Goal: Task Accomplishment & Management: Manage account settings

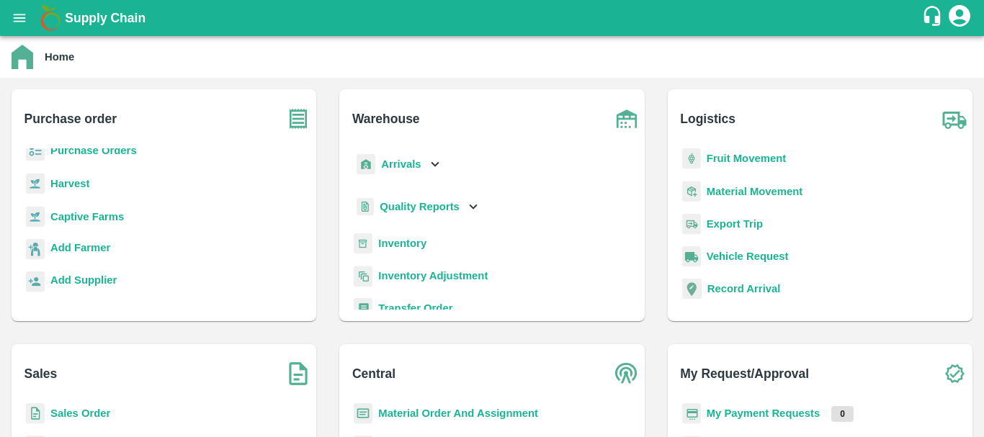
scroll to position [151, 0]
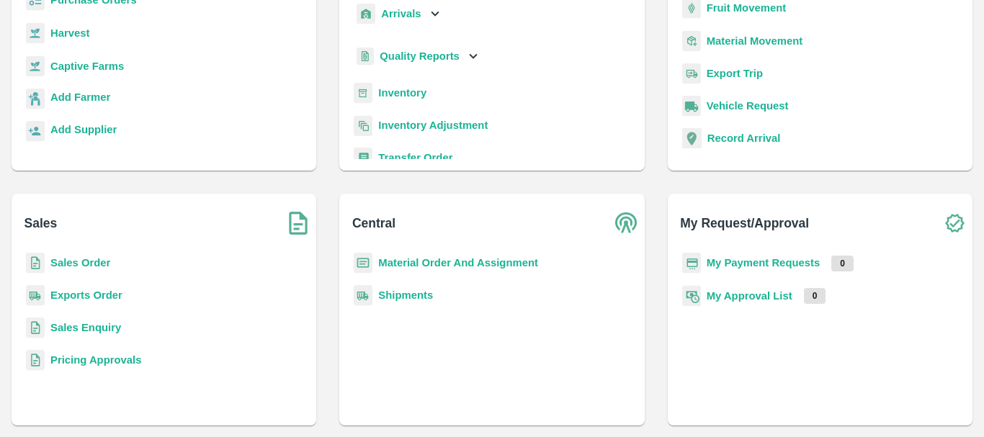
click at [81, 264] on b "Sales Order" at bounding box center [80, 263] width 60 height 12
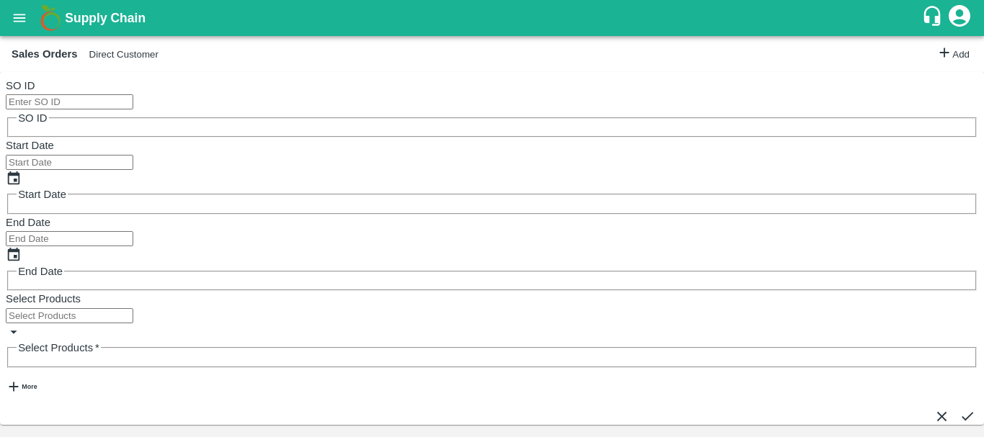
click at [115, 103] on input "SO ID" at bounding box center [70, 101] width 128 height 15
paste input "604855"
type input "604855"
click at [960, 409] on icon "submit" at bounding box center [968, 417] width 16 height 16
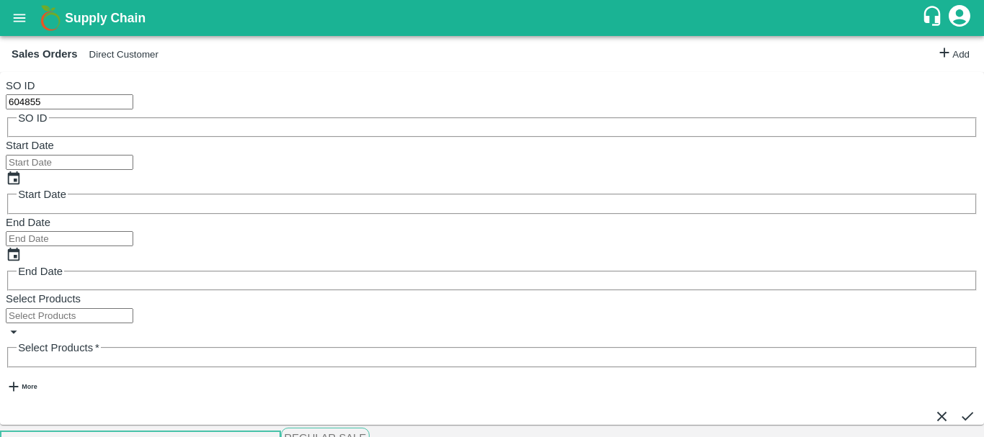
scroll to position [3, 0]
click at [960, 409] on icon "submit" at bounding box center [968, 417] width 16 height 16
click at [962, 413] on icon "submit" at bounding box center [968, 417] width 12 height 9
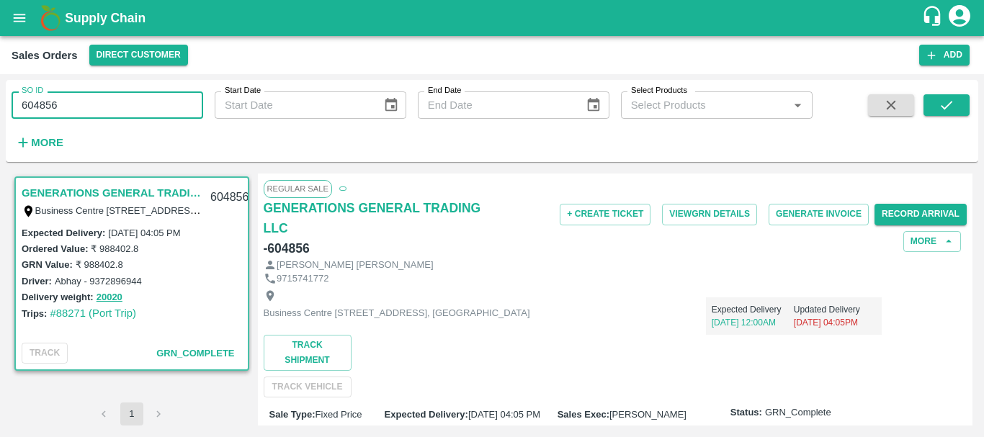
click at [46, 106] on input "604856" at bounding box center [108, 105] width 192 height 27
paste input "text"
type input "604855"
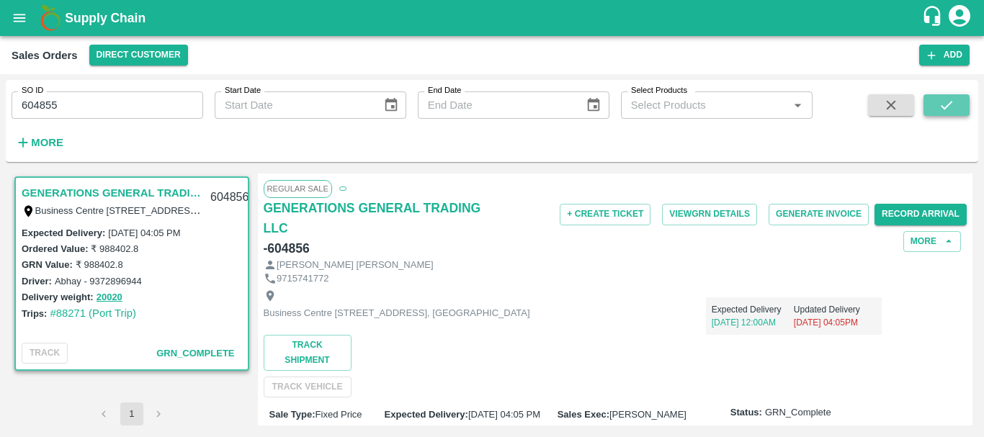
click at [933, 105] on button "submit" at bounding box center [947, 105] width 46 height 22
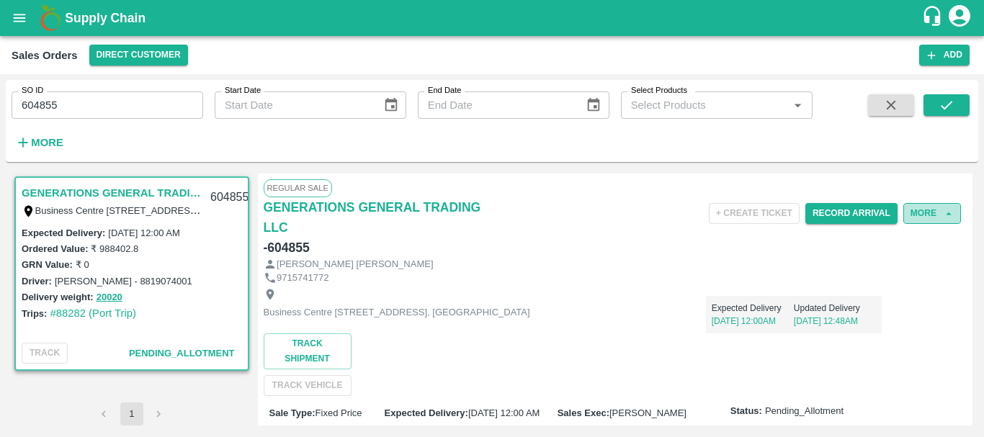
click at [924, 212] on button "More" at bounding box center [933, 213] width 58 height 21
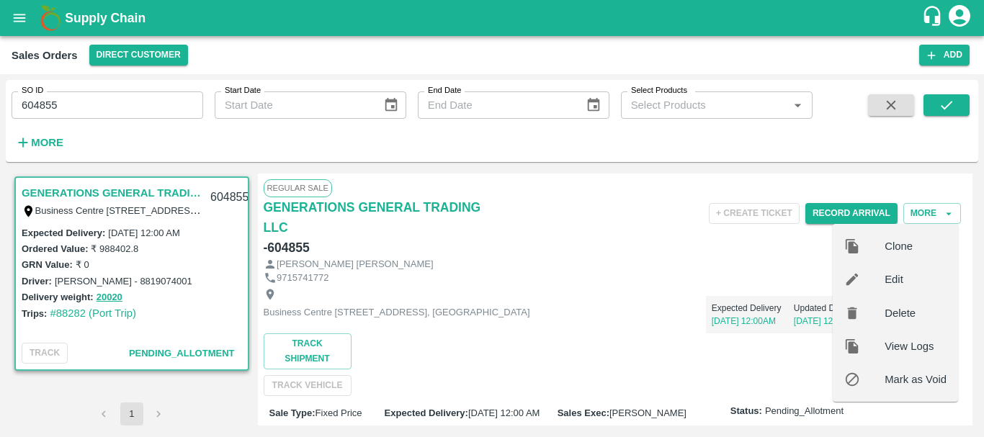
click at [897, 282] on span "Edit" at bounding box center [916, 280] width 62 height 16
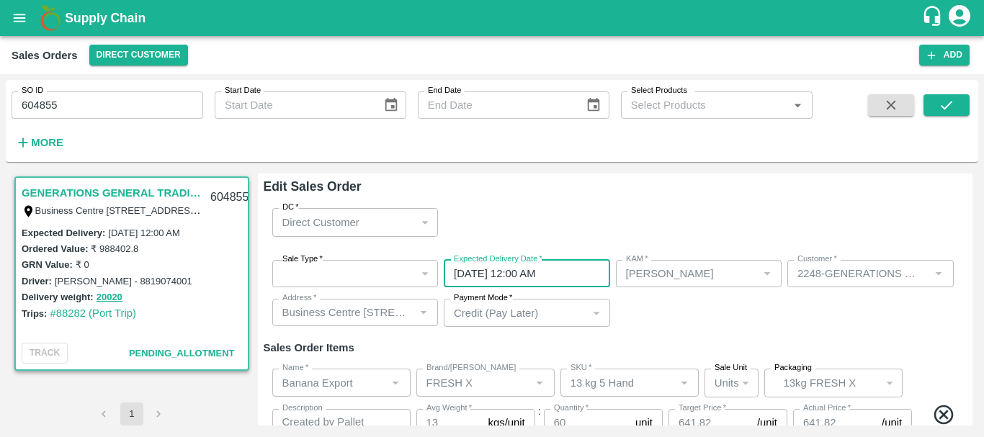
click at [589, 273] on input "25/09/2025 12:00 AM" at bounding box center [522, 273] width 156 height 27
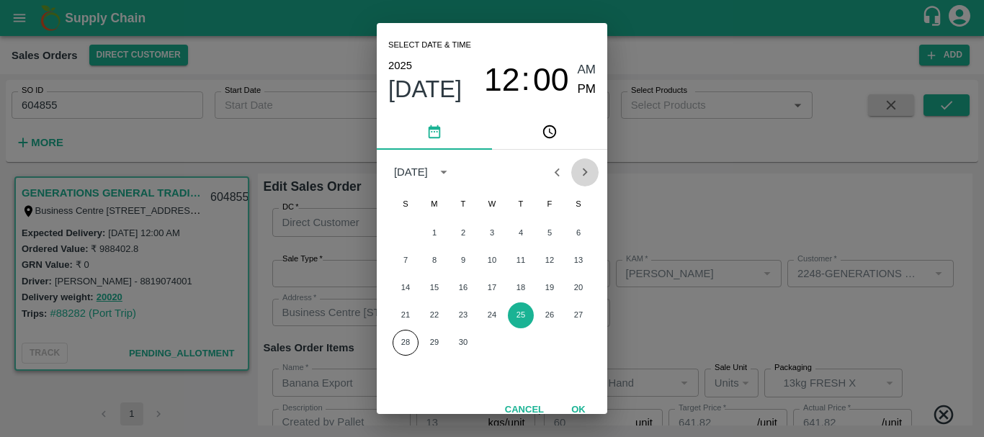
click at [585, 174] on icon "Next month" at bounding box center [585, 173] width 5 height 8
click at [520, 231] on button "2" at bounding box center [521, 233] width 26 height 26
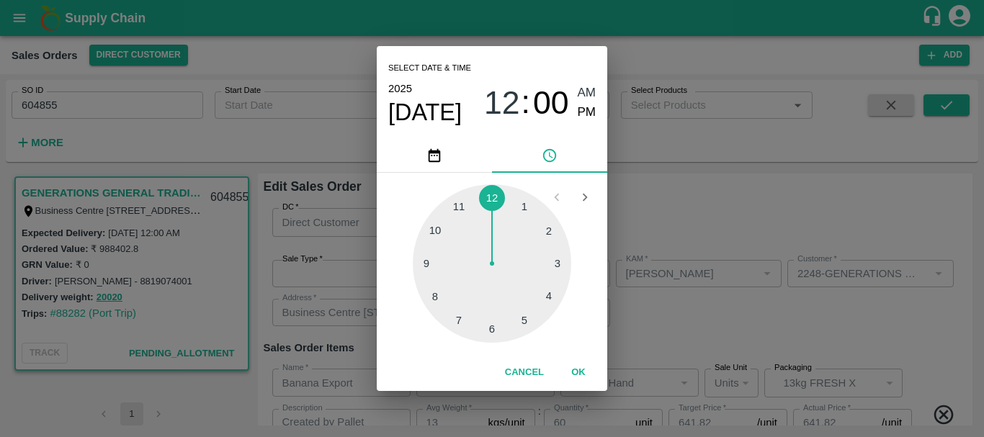
click at [548, 298] on div at bounding box center [492, 263] width 159 height 159
click at [521, 210] on div at bounding box center [492, 263] width 159 height 159
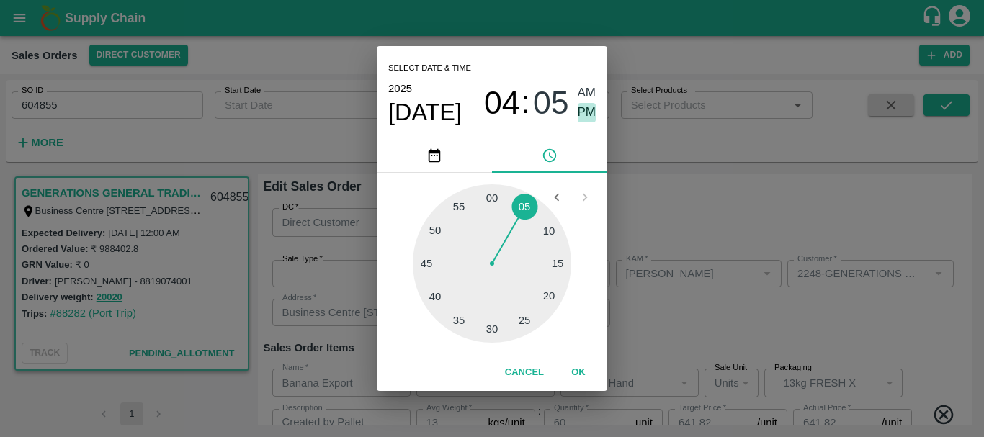
click at [589, 112] on span "PM" at bounding box center [587, 112] width 19 height 19
type input "02/10/2025 04:05 PM"
click at [652, 195] on div "Select date & time 2025 Oct 2 04 : 05 AM PM 05 10 15 20 25 30 35 40 45 50 55 00…" at bounding box center [492, 218] width 984 height 437
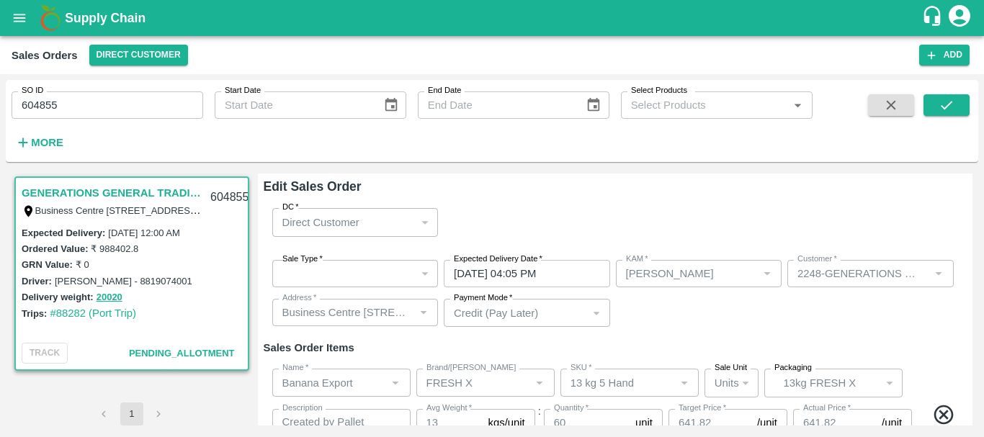
click at [704, 228] on div "DC   * Direct Customer 6 DC" at bounding box center [616, 222] width 704 height 51
click at [736, 308] on div "Sale Type   * ​ Sale Type Expected Delivery Date   * 02/10/2025 04:05 PM Expect…" at bounding box center [616, 294] width 704 height 91
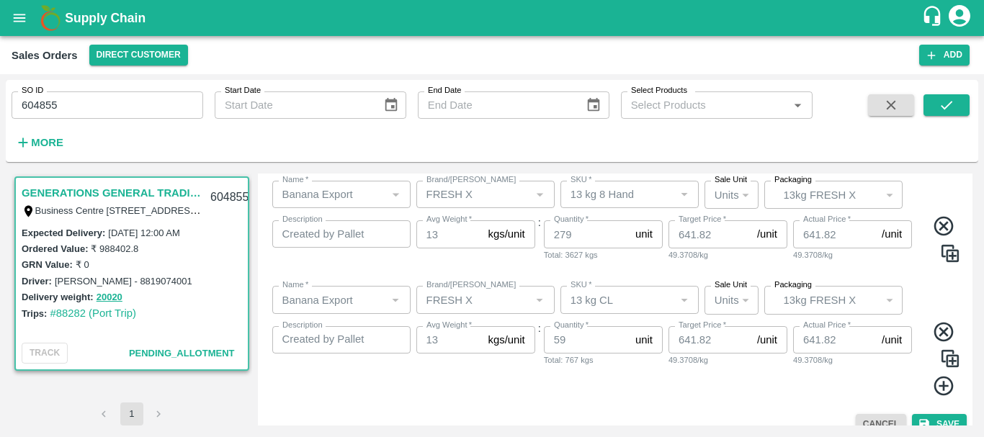
scroll to position [416, 0]
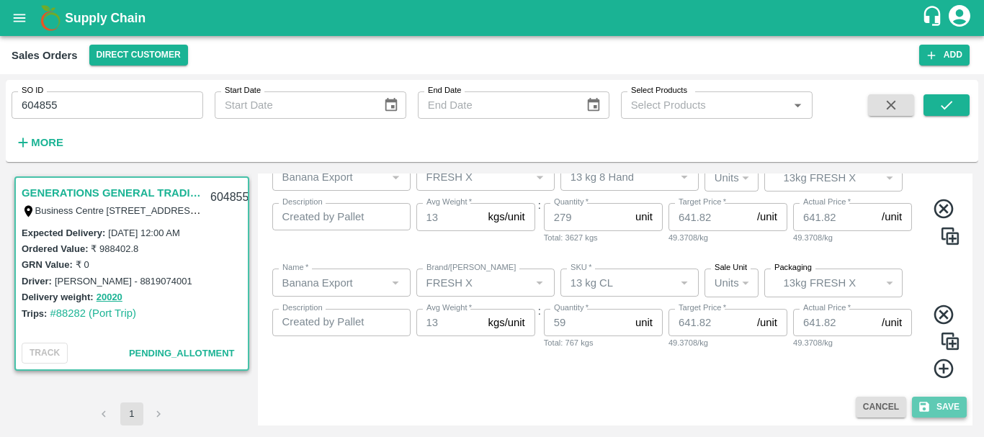
click at [927, 401] on icon "submit" at bounding box center [924, 407] width 13 height 13
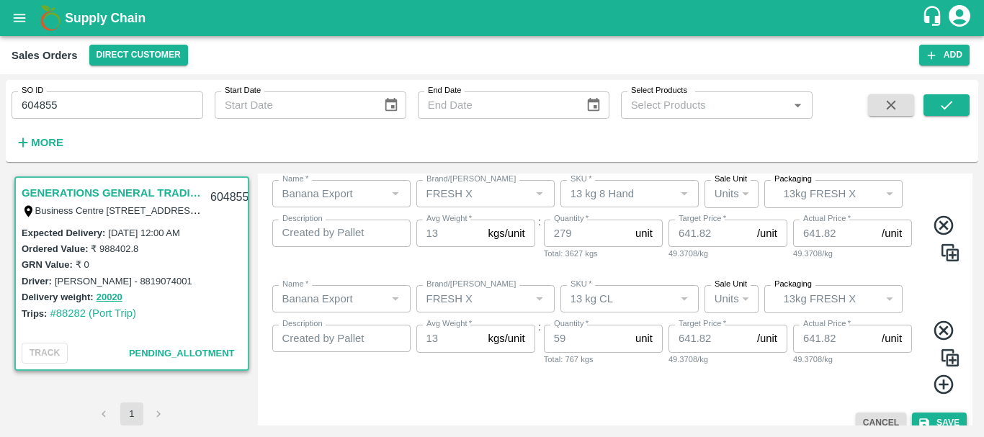
scroll to position [432, 0]
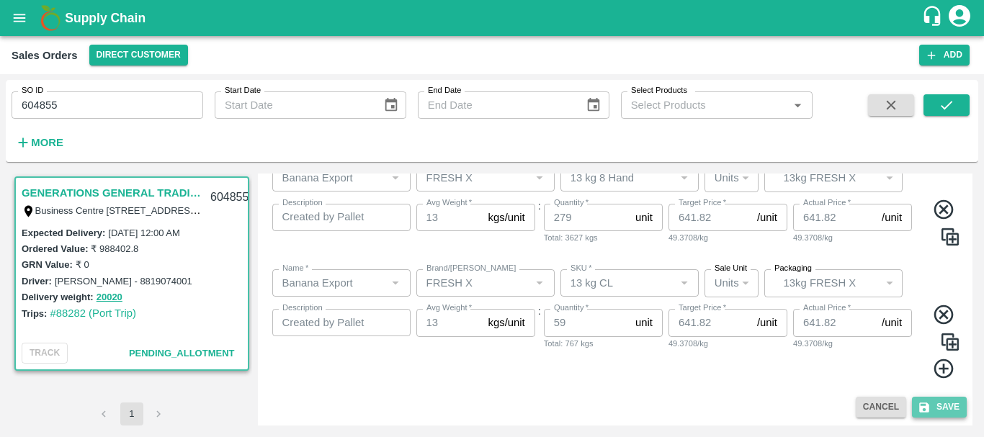
click at [945, 401] on button "Save" at bounding box center [939, 407] width 55 height 21
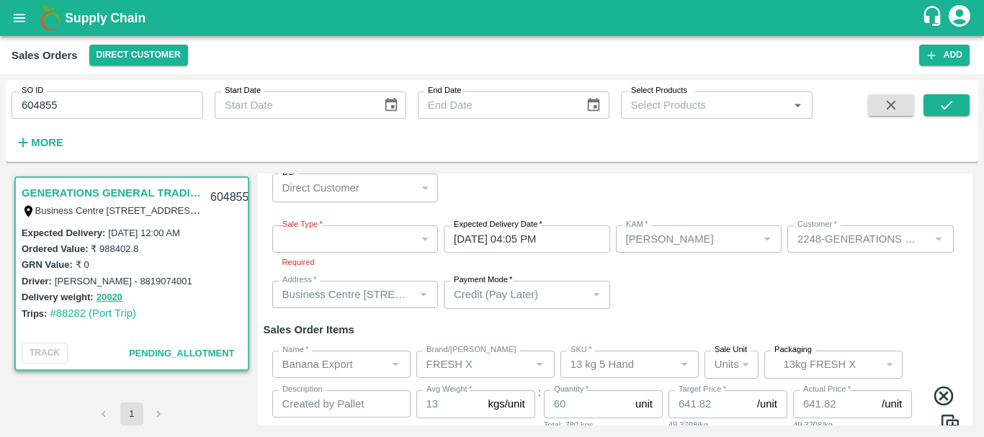
scroll to position [0, 0]
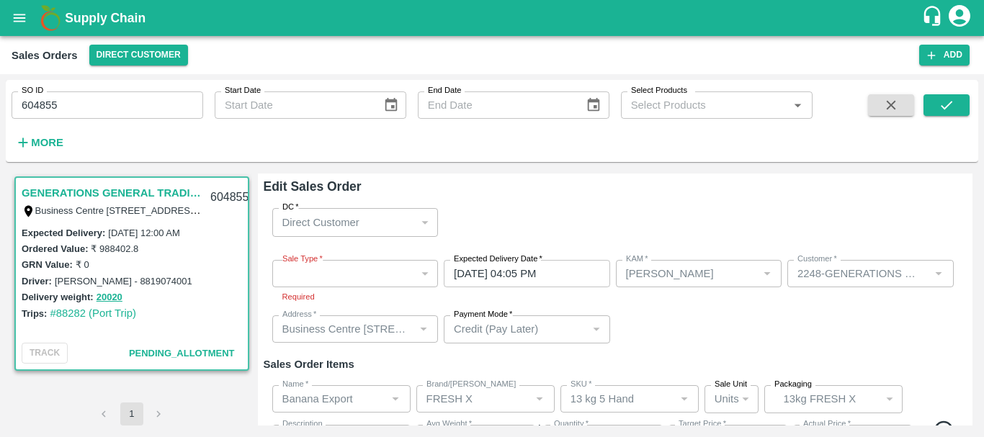
click at [359, 269] on div "​" at bounding box center [355, 273] width 166 height 27
click at [378, 276] on div "​" at bounding box center [355, 273] width 166 height 27
click at [380, 280] on div "​" at bounding box center [355, 273] width 166 height 27
click at [368, 277] on div "​" at bounding box center [355, 273] width 166 height 27
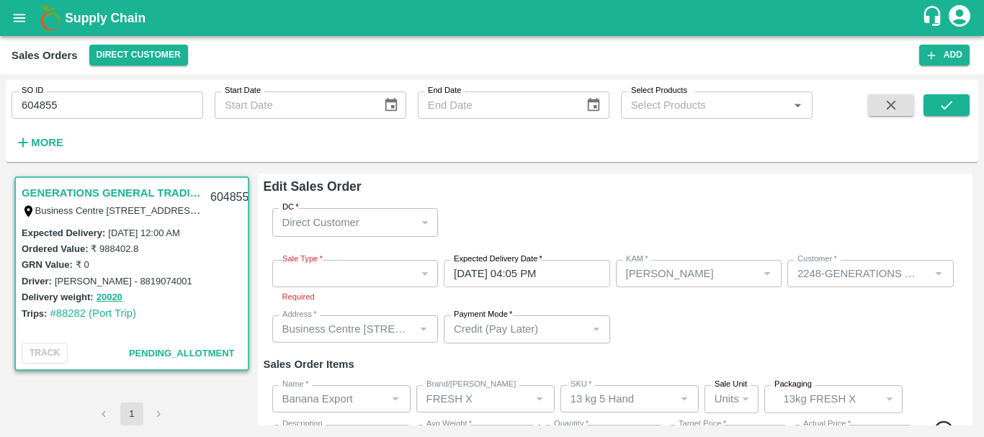
click at [368, 277] on div "​" at bounding box center [355, 273] width 166 height 27
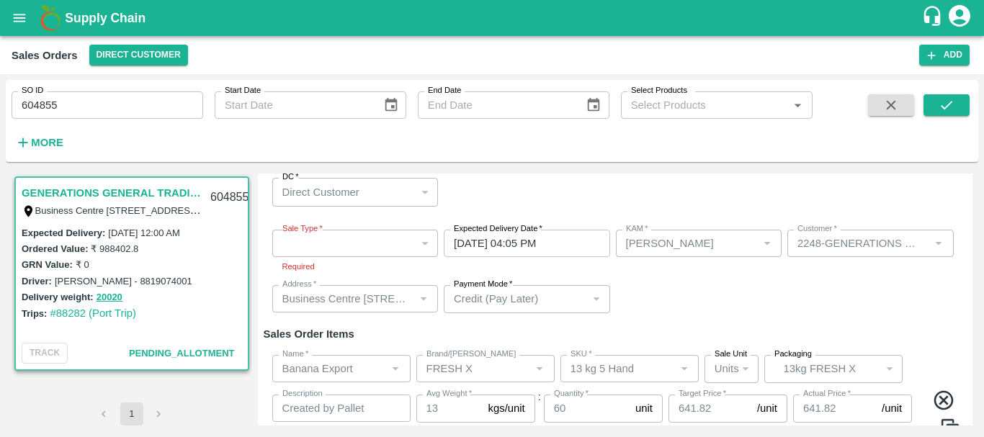
scroll to position [30, 0]
click at [697, 258] on div "KAM   *" at bounding box center [699, 244] width 166 height 27
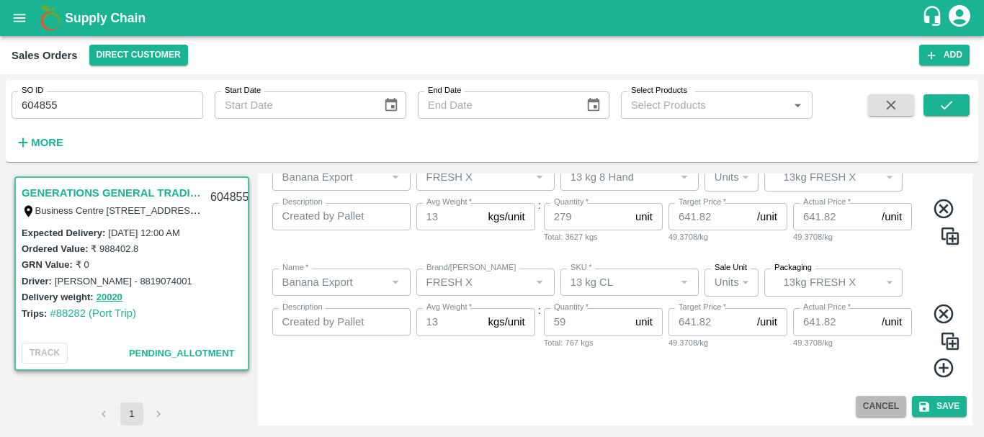
click at [868, 400] on button "Cancel" at bounding box center [881, 406] width 50 height 21
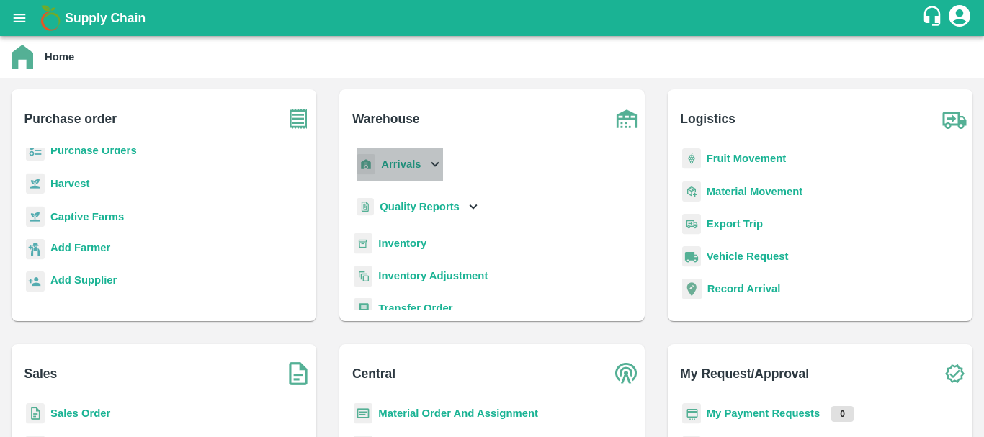
click at [415, 168] on b "Arrivals" at bounding box center [401, 165] width 40 height 12
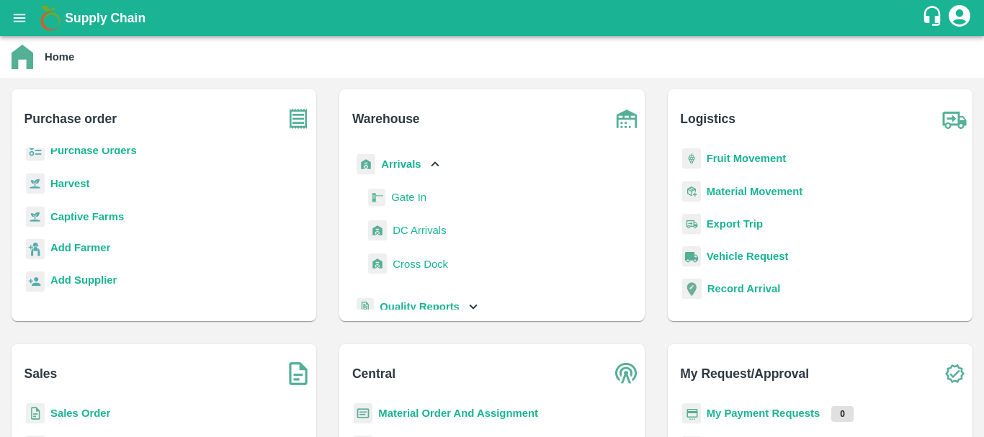
click at [419, 233] on span "DC Arrivals" at bounding box center [419, 231] width 53 height 16
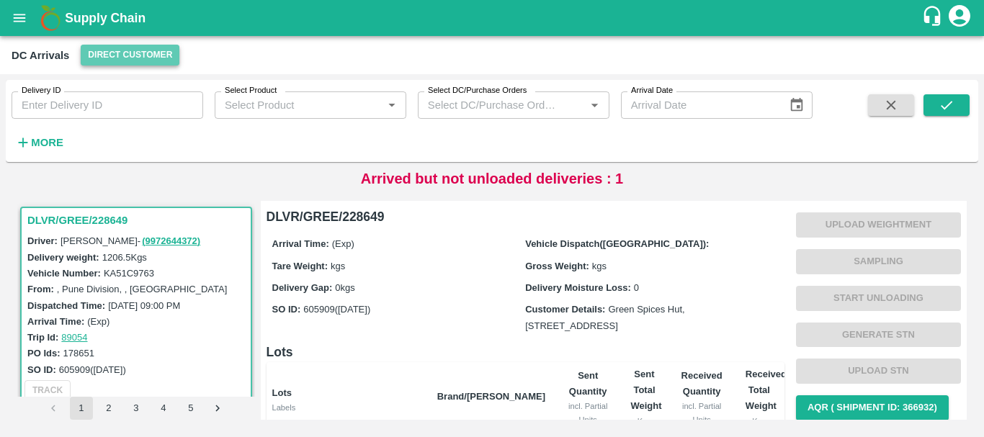
click at [120, 53] on button "Direct Customer" at bounding box center [130, 55] width 99 height 21
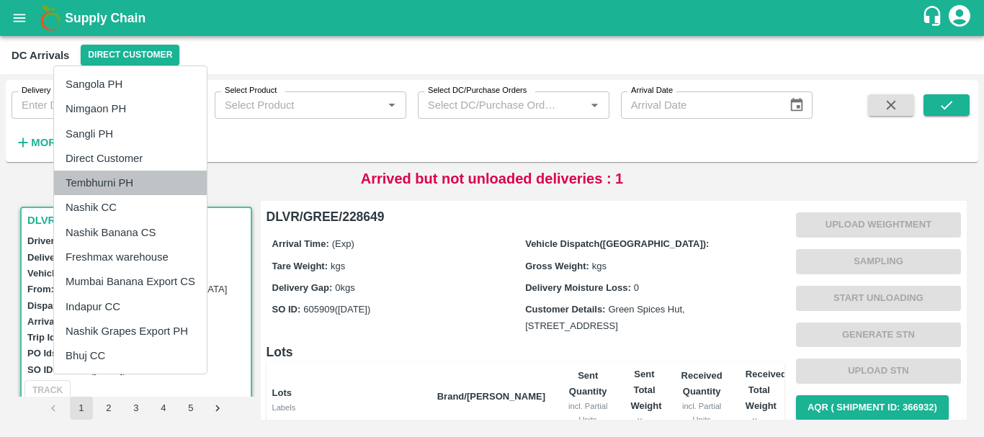
click at [120, 180] on li "Tembhurni PH" at bounding box center [130, 183] width 153 height 24
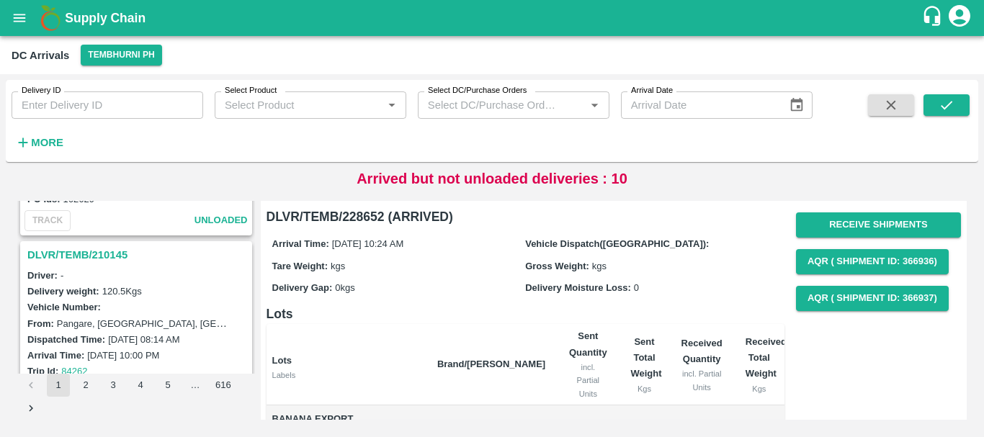
scroll to position [4541, 0]
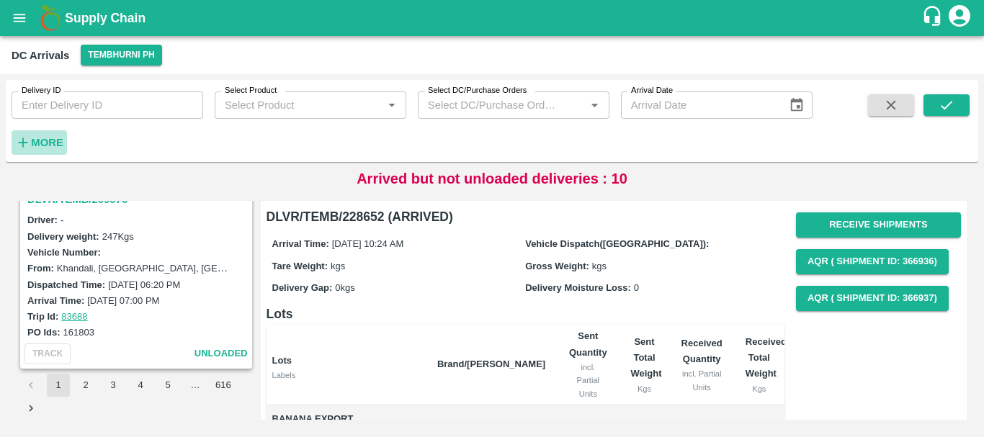
click at [46, 140] on strong "More" at bounding box center [47, 143] width 32 height 12
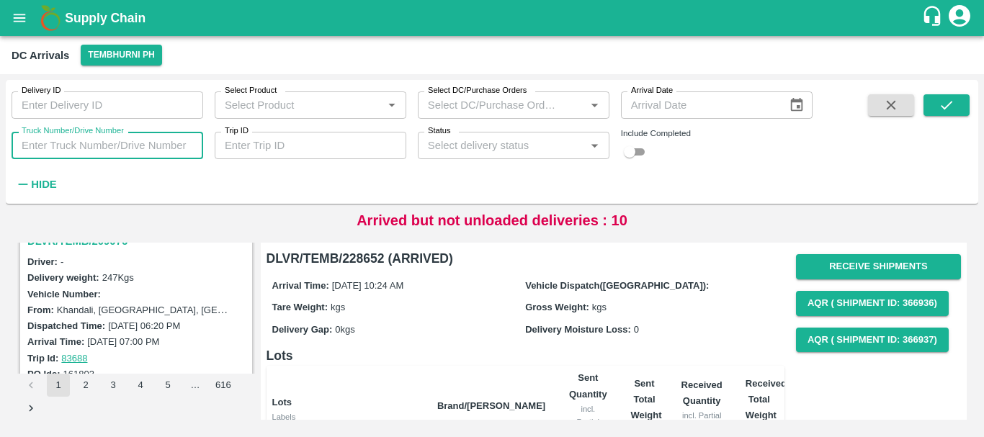
click at [153, 147] on input "Truck Number/Drive Number" at bounding box center [108, 145] width 192 height 27
type input "6060"
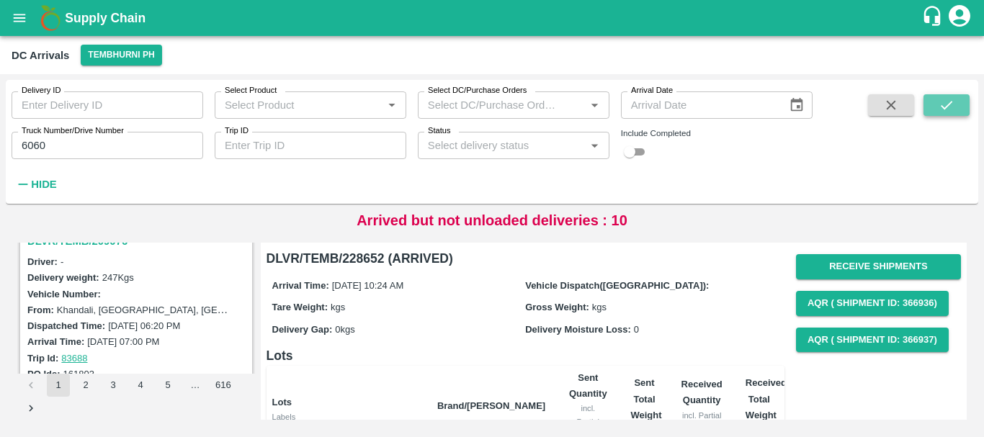
click at [949, 104] on icon "submit" at bounding box center [947, 105] width 16 height 16
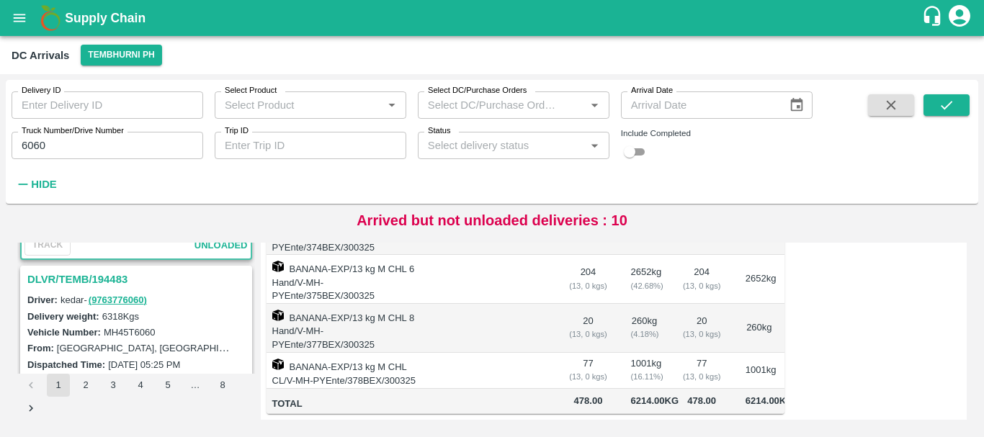
scroll to position [170, 0]
click at [102, 279] on h3 "DLVR/TEMB/194483" at bounding box center [138, 280] width 222 height 19
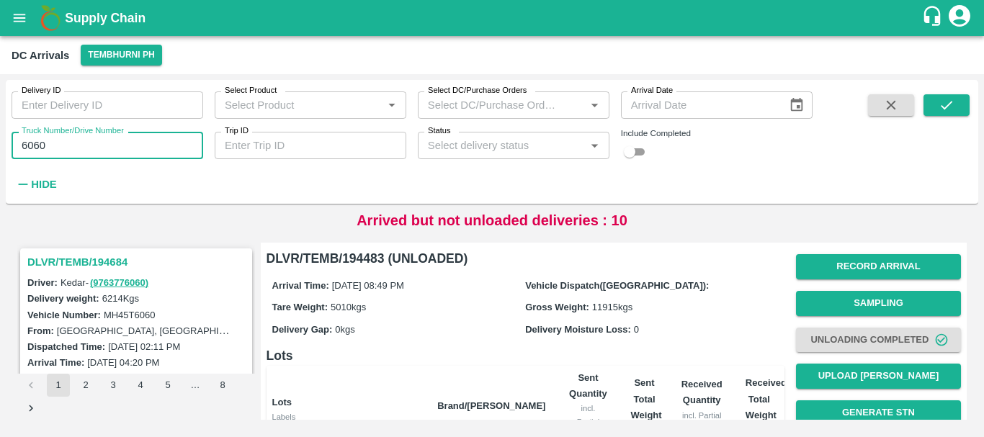
click at [52, 147] on input "6060" at bounding box center [108, 145] width 192 height 27
type input "6"
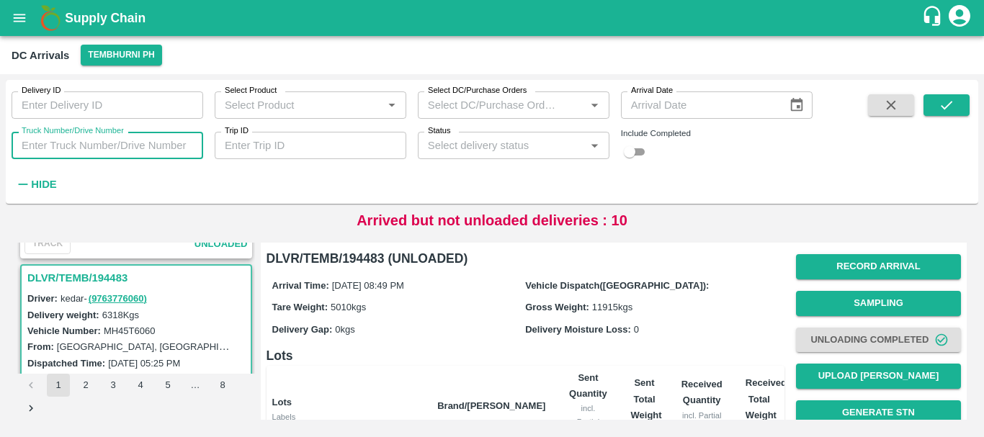
scroll to position [173, 0]
click at [153, 285] on h3 "DLVR/TEMB/194483" at bounding box center [138, 277] width 222 height 19
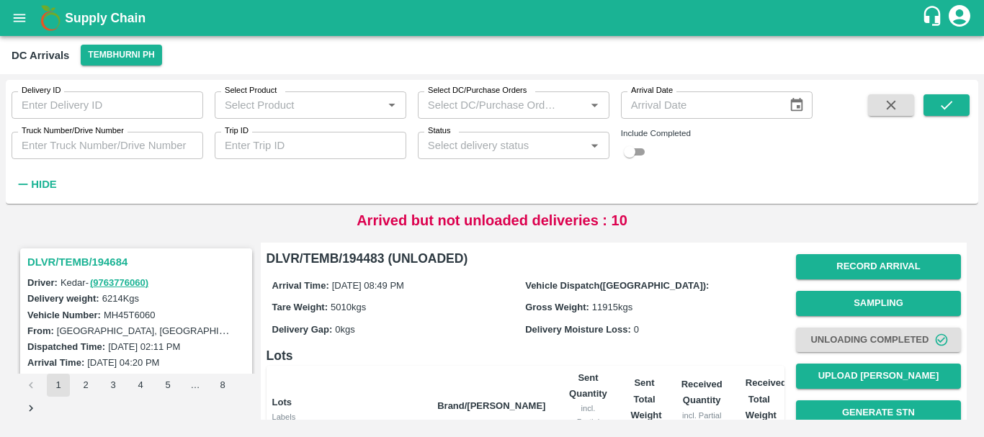
scroll to position [3, 0]
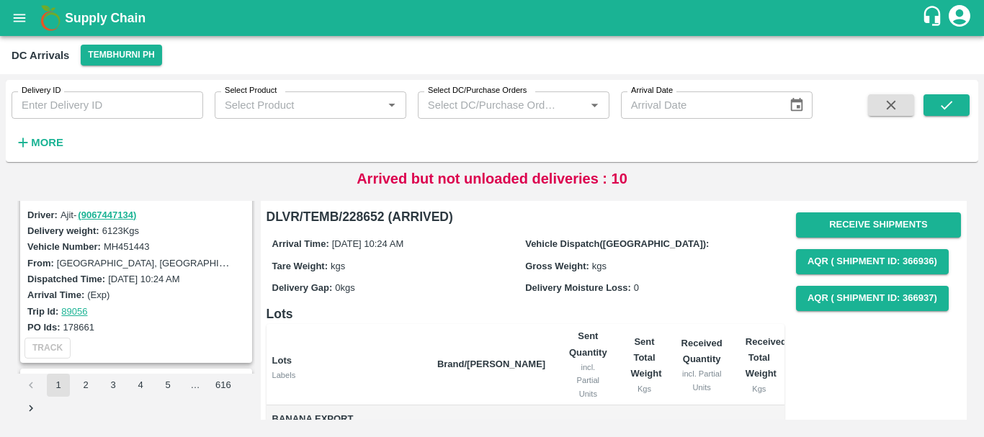
click at [152, 318] on div "Trip Id: 89056" at bounding box center [138, 311] width 222 height 16
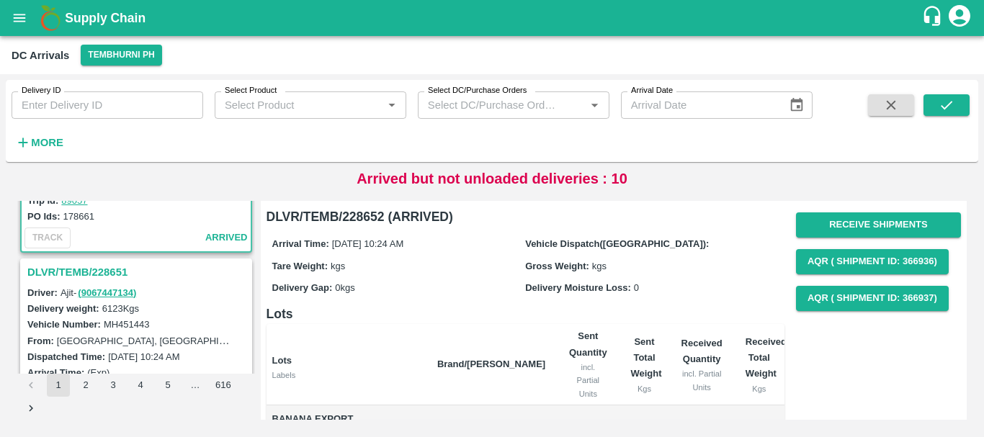
scroll to position [135, 0]
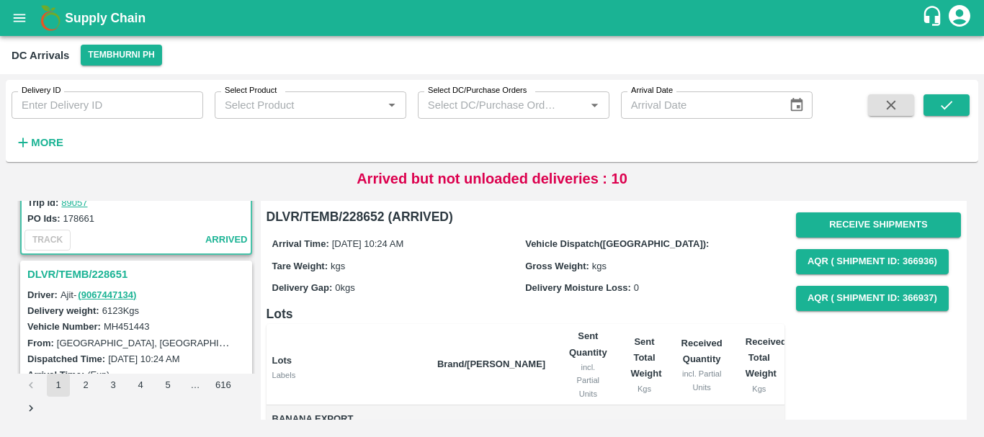
click at [104, 281] on h3 "DLVR/TEMB/228651" at bounding box center [138, 274] width 222 height 19
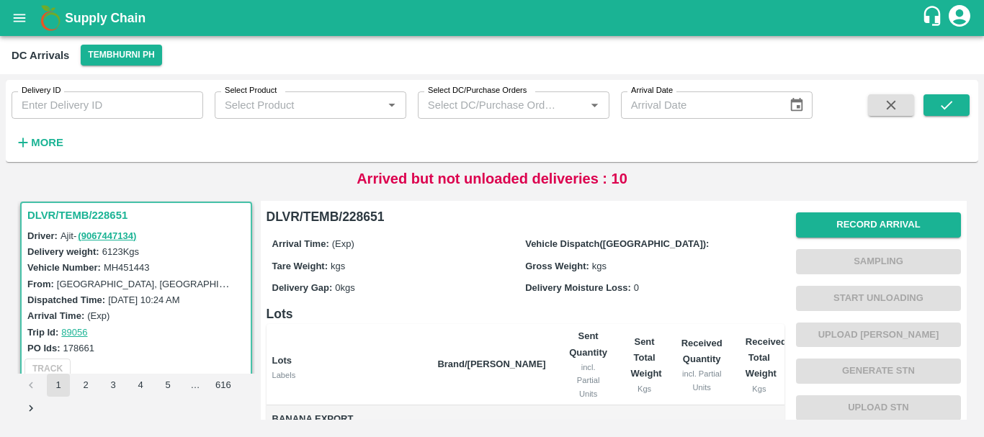
scroll to position [249, 0]
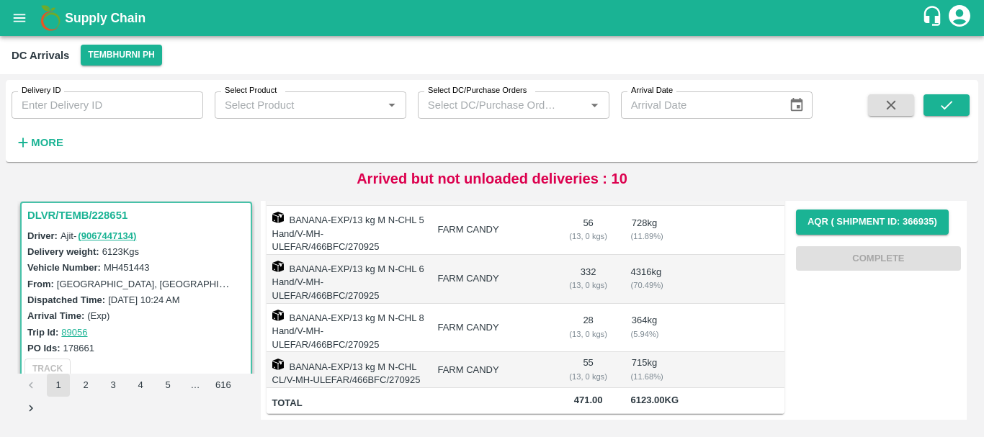
click at [486, 309] on td "FARM CANDY" at bounding box center [491, 328] width 131 height 49
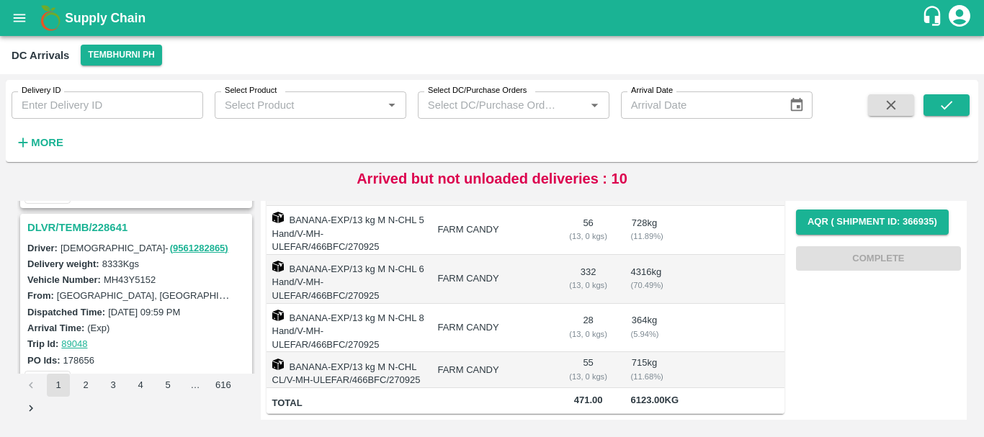
scroll to position [560, 0]
click at [96, 218] on h3 "DLVR/TEMB/228641" at bounding box center [138, 226] width 222 height 19
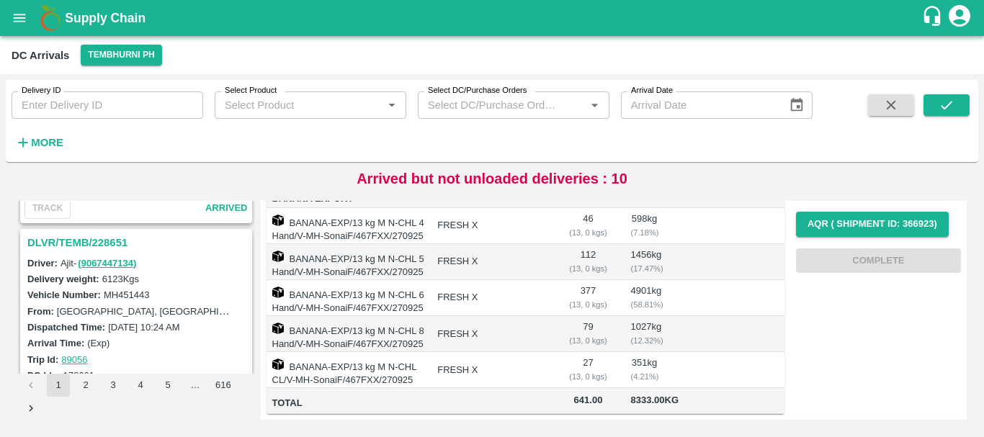
scroll to position [166, 0]
click at [95, 238] on h3 "DLVR/TEMB/228651" at bounding box center [138, 243] width 222 height 19
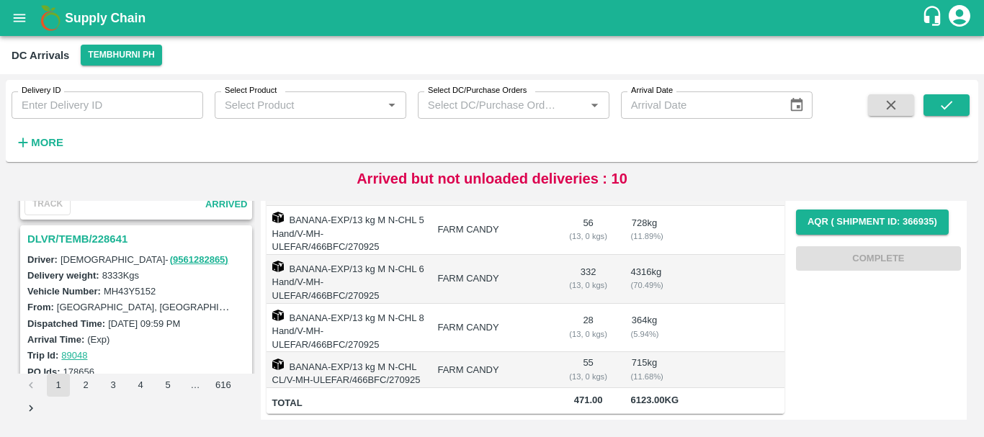
scroll to position [546, 0]
click at [99, 239] on h3 "DLVR/TEMB/228641" at bounding box center [138, 240] width 222 height 19
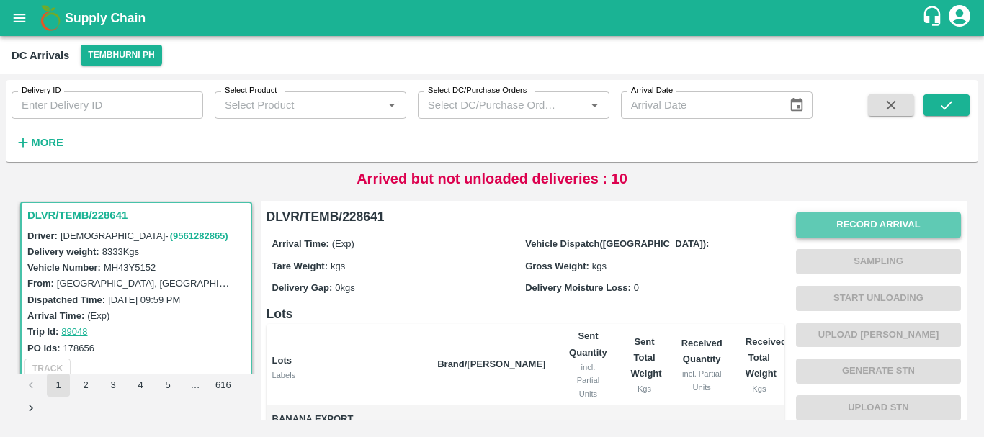
click at [842, 220] on button "Record Arrival" at bounding box center [878, 225] width 165 height 25
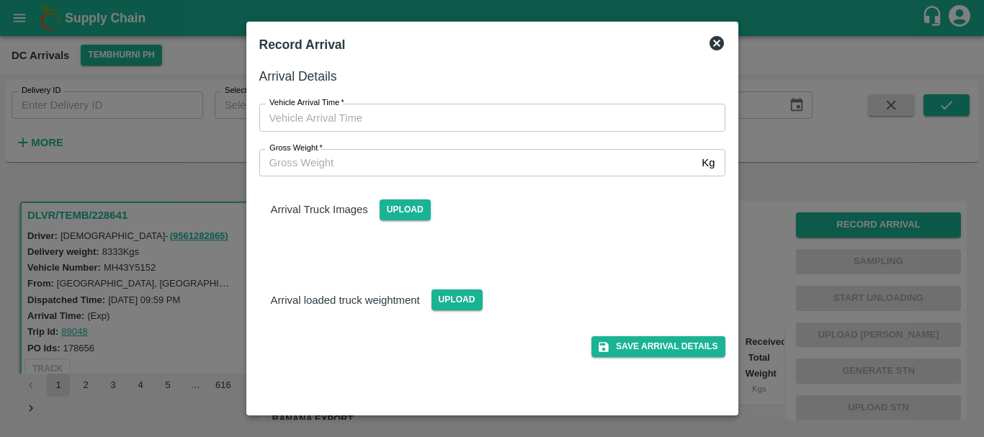
type input "DD/MM/YYYY hh:mm aa"
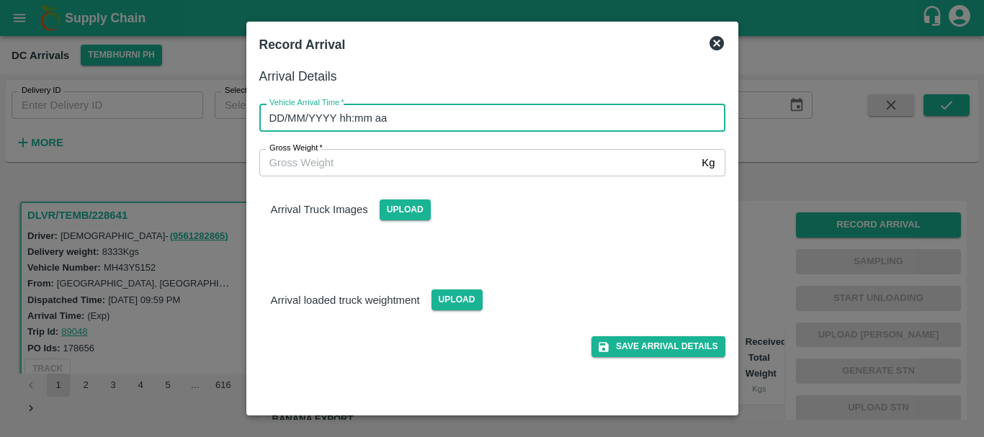
click at [419, 121] on input "DD/MM/YYYY hh:mm aa" at bounding box center [487, 117] width 456 height 27
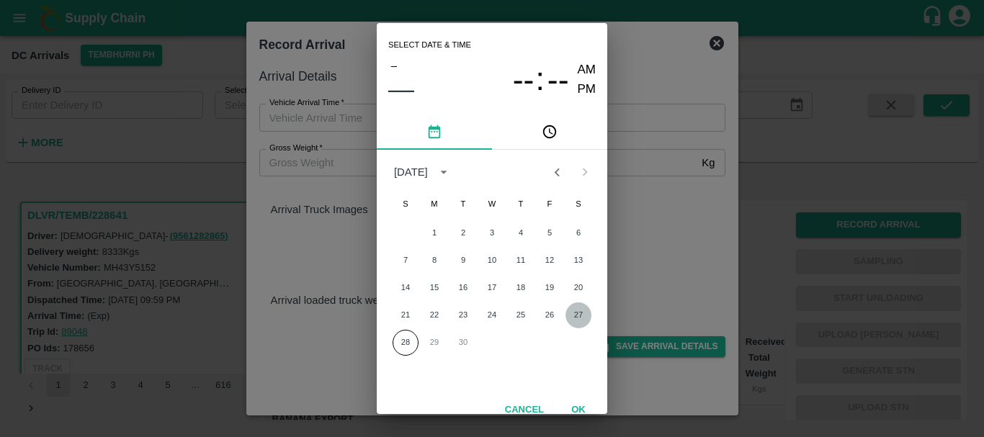
click at [575, 311] on button "27" at bounding box center [579, 316] width 26 height 26
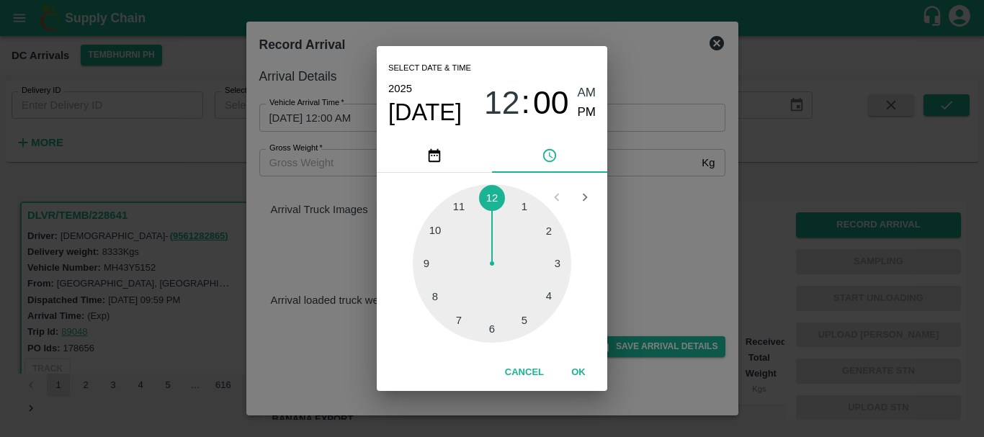
click at [432, 263] on div at bounding box center [492, 263] width 159 height 159
click at [541, 234] on div at bounding box center [492, 263] width 159 height 159
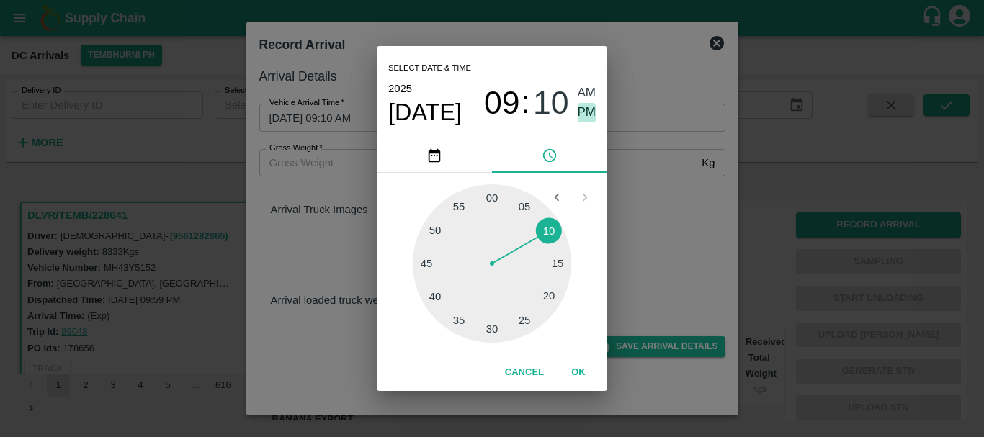
click at [587, 108] on span "PM" at bounding box center [587, 112] width 19 height 19
type input "[DATE] 09:10 PM"
click at [677, 194] on div "Select date & time [DATE] 09 : 10 AM PM 05 10 15 20 25 30 35 40 45 50 55 00 Can…" at bounding box center [492, 218] width 984 height 437
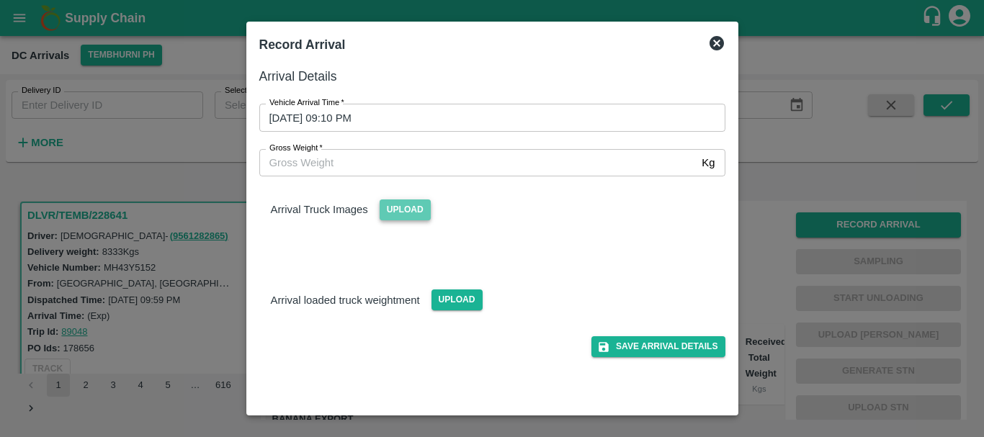
click at [409, 208] on span "Upload" at bounding box center [405, 210] width 51 height 21
click at [0, 0] on input "Upload" at bounding box center [0, 0] width 0 height 0
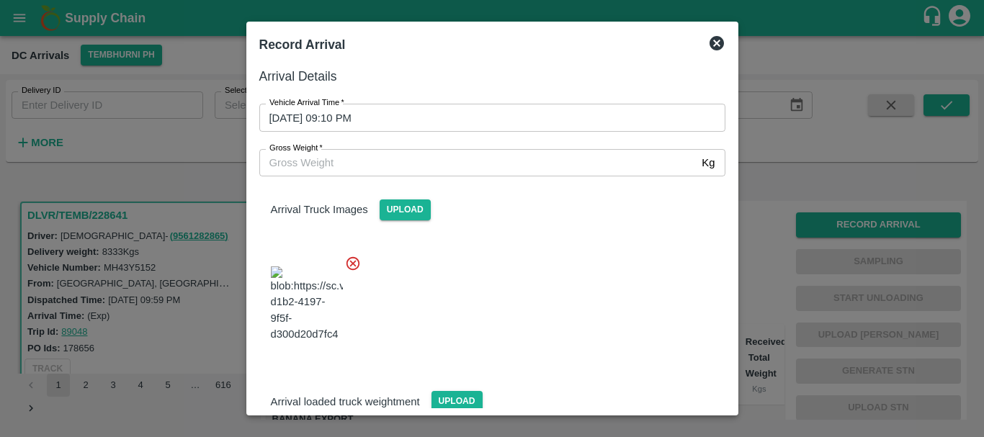
scroll to position [77, 0]
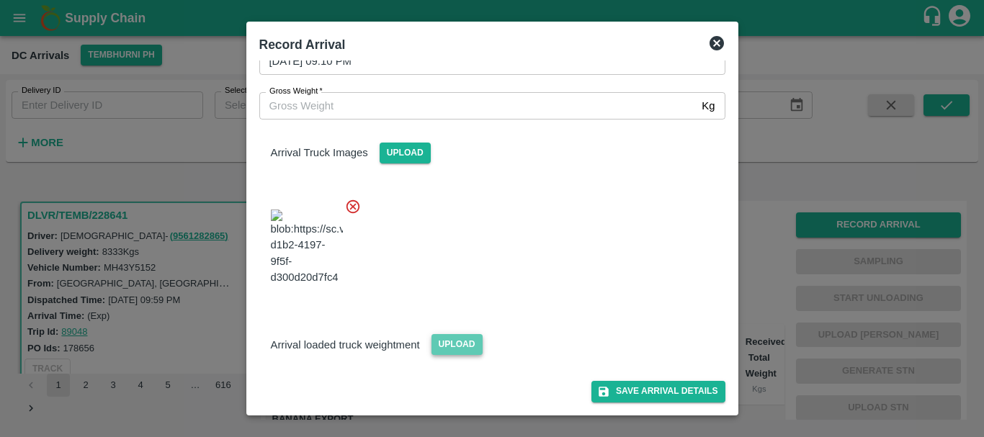
click at [445, 337] on span "Upload" at bounding box center [457, 344] width 51 height 21
click at [0, 0] on input "Upload" at bounding box center [0, 0] width 0 height 0
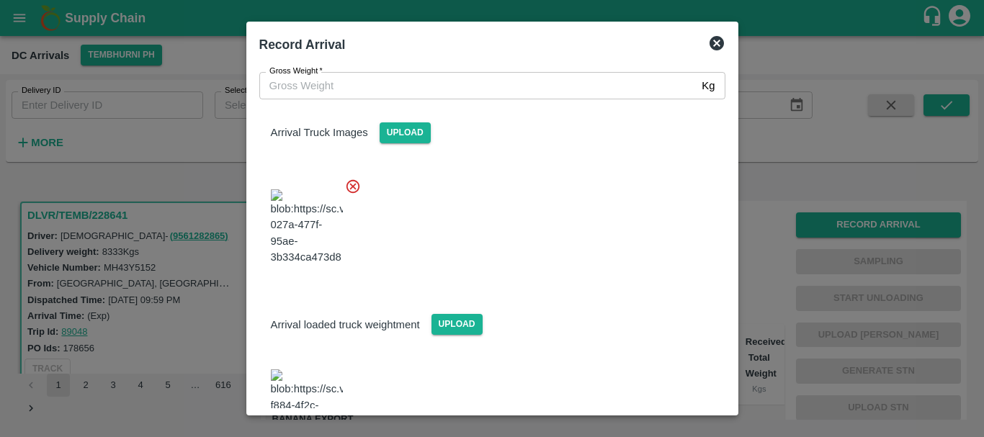
scroll to position [148, 0]
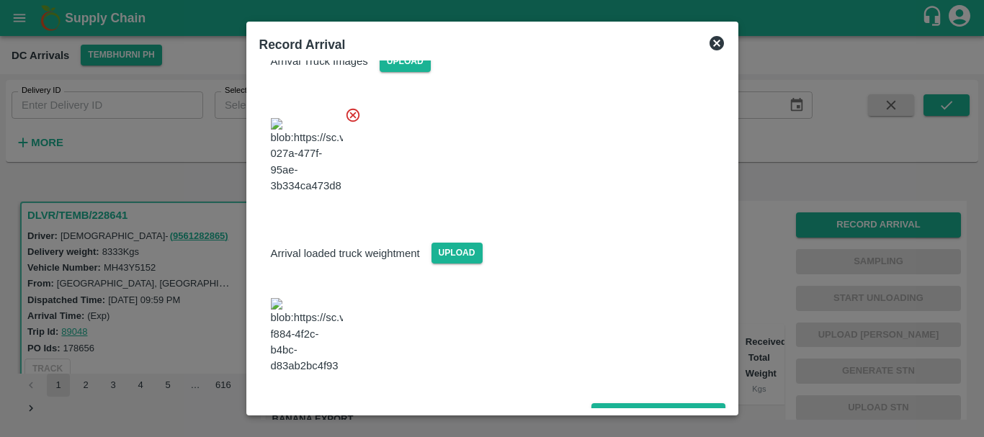
click at [323, 326] on img at bounding box center [307, 336] width 72 height 76
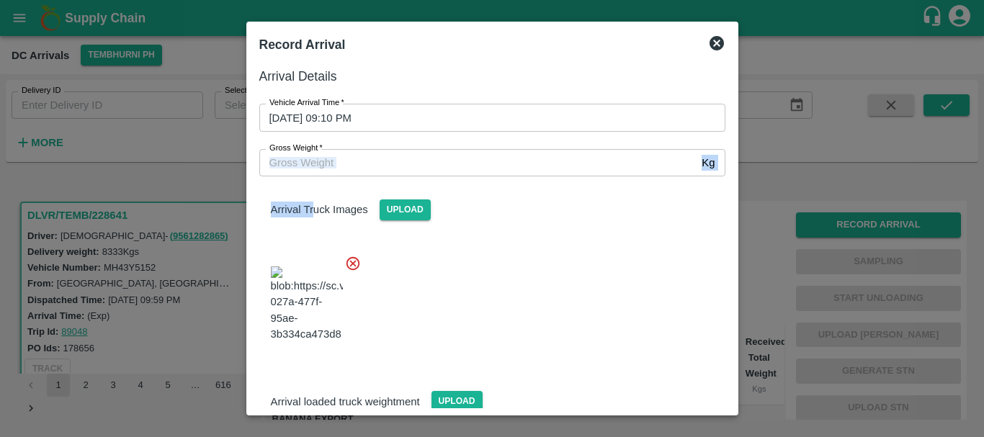
drag, startPoint x: 315, startPoint y: 181, endPoint x: 303, endPoint y: 159, distance: 24.8
click at [303, 159] on div "Arrival Details Vehicle Arrival Time   * [DATE] 09:10 PM Vehicle Arrival Time G…" at bounding box center [493, 234] width 478 height 347
click at [303, 159] on input "Gross Weight   *" at bounding box center [477, 162] width 437 height 27
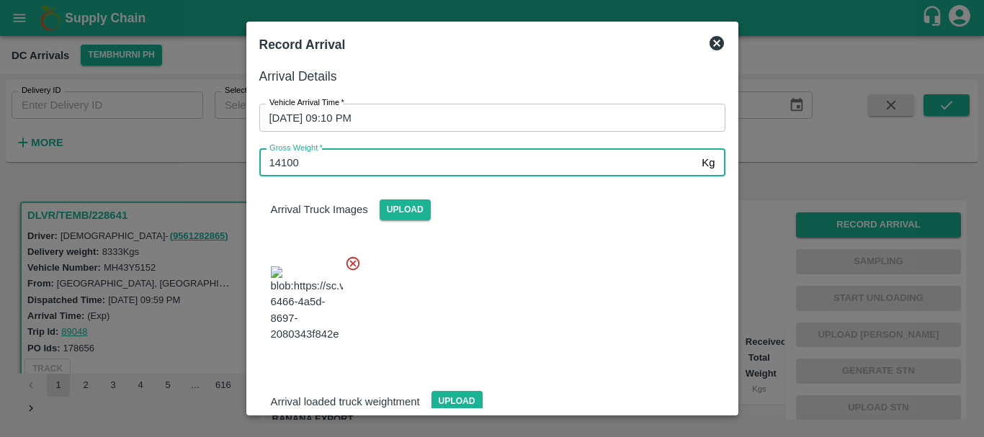
type input "14100"
click at [569, 294] on div at bounding box center [487, 300] width 478 height 113
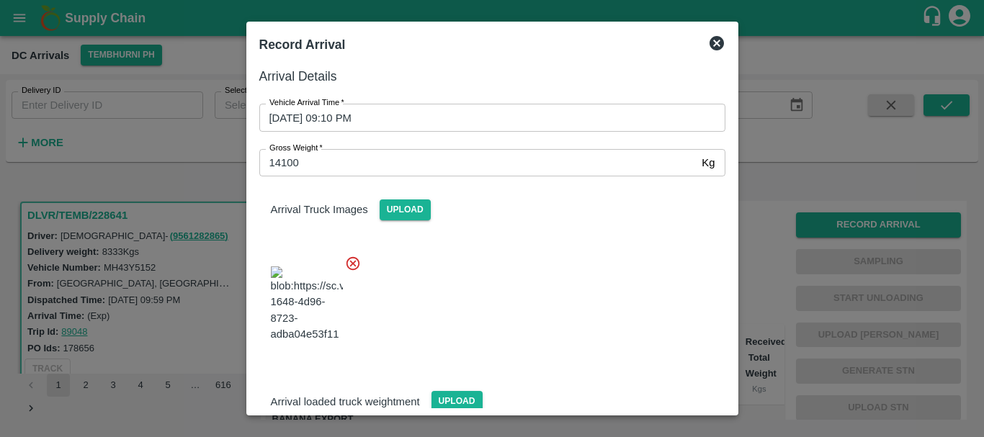
scroll to position [148, 0]
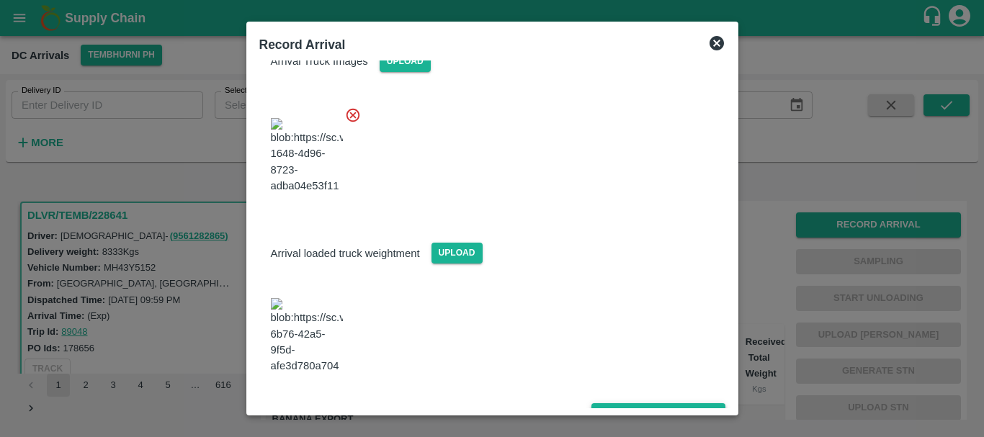
click at [619, 392] on div "Save Arrival Details" at bounding box center [487, 408] width 478 height 32
click at [619, 403] on button "Save Arrival Details" at bounding box center [658, 413] width 133 height 21
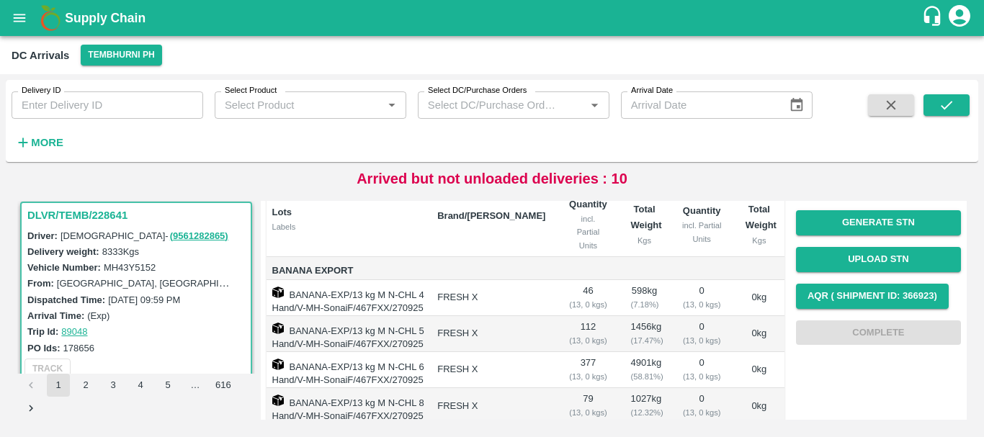
drag, startPoint x: 684, startPoint y: 374, endPoint x: 597, endPoint y: 335, distance: 95.5
click at [597, 335] on td "112 ( 13, 0 kgs)" at bounding box center [588, 334] width 62 height 36
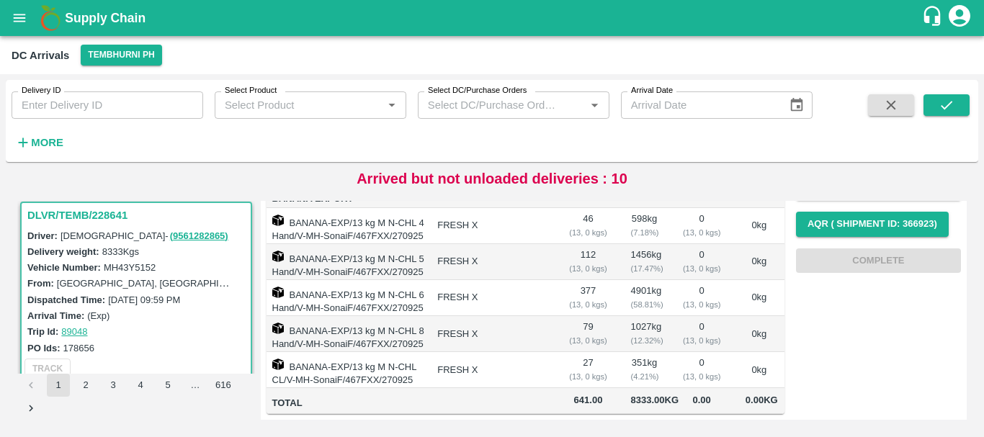
scroll to position [0, 0]
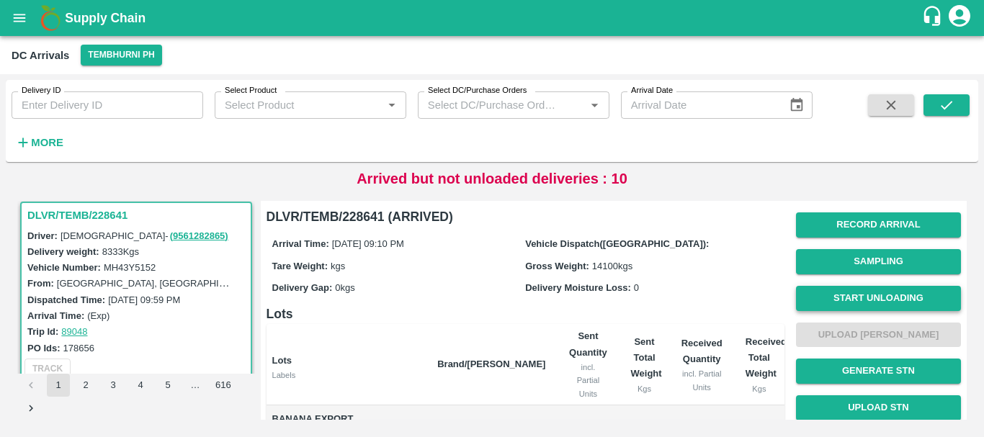
click at [857, 305] on button "Start Unloading" at bounding box center [878, 298] width 165 height 25
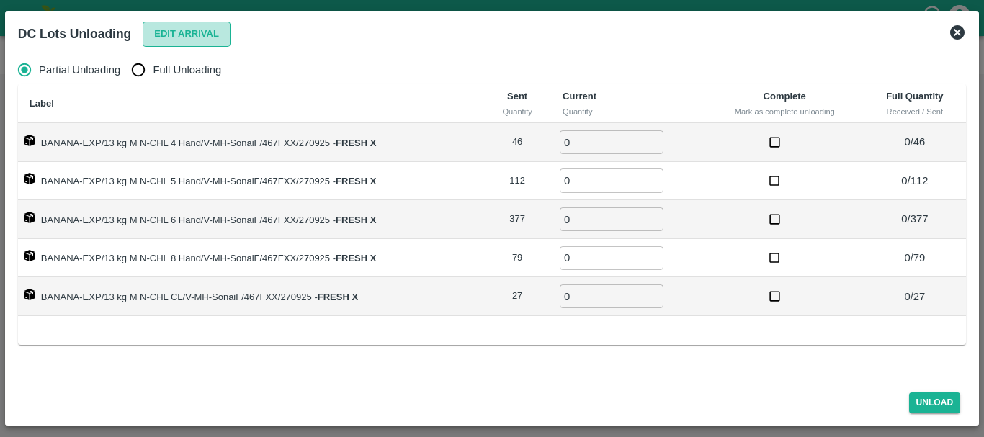
click at [191, 31] on button "Edit Arrival" at bounding box center [187, 34] width 88 height 25
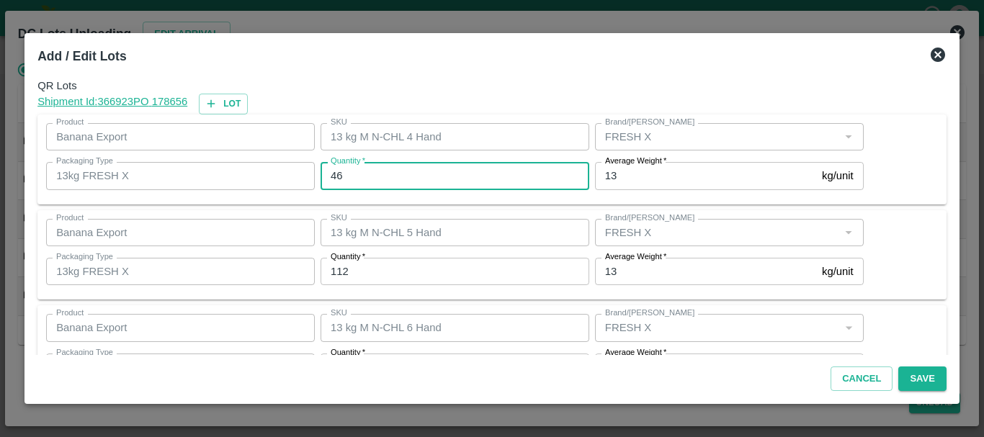
click at [429, 174] on input "46" at bounding box center [455, 175] width 269 height 27
type input "4"
type input "38"
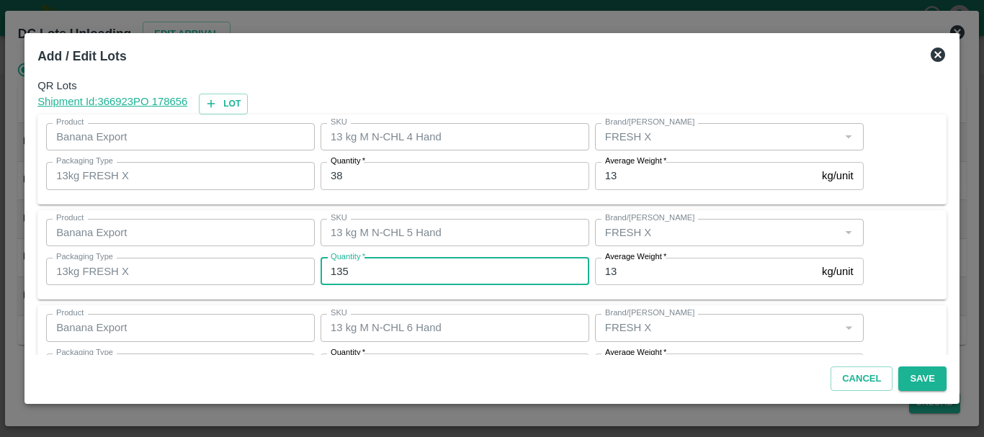
type input "135"
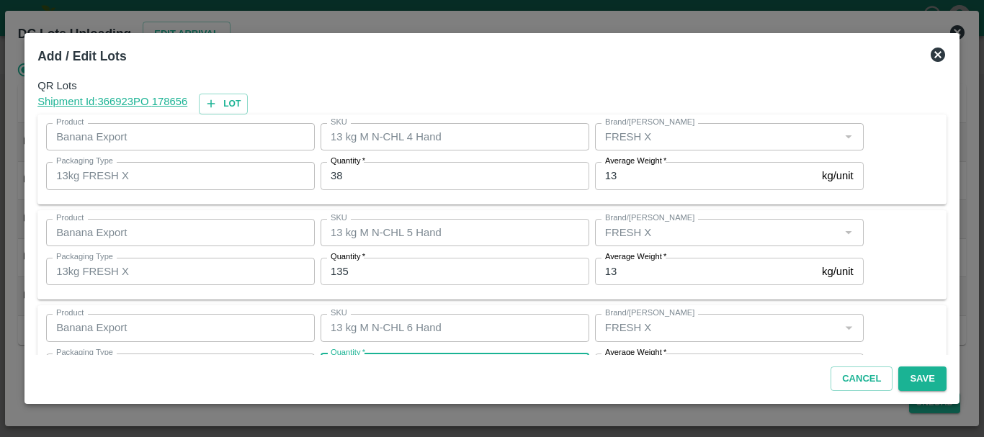
scroll to position [26, 0]
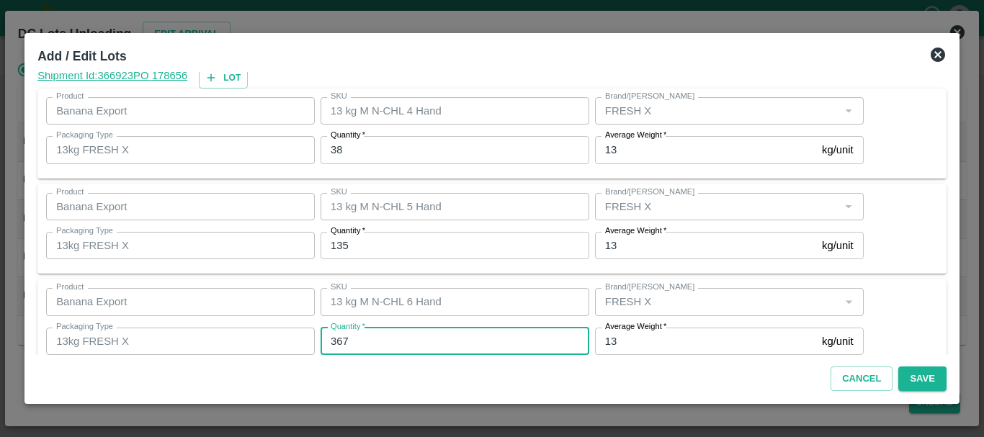
type input "367"
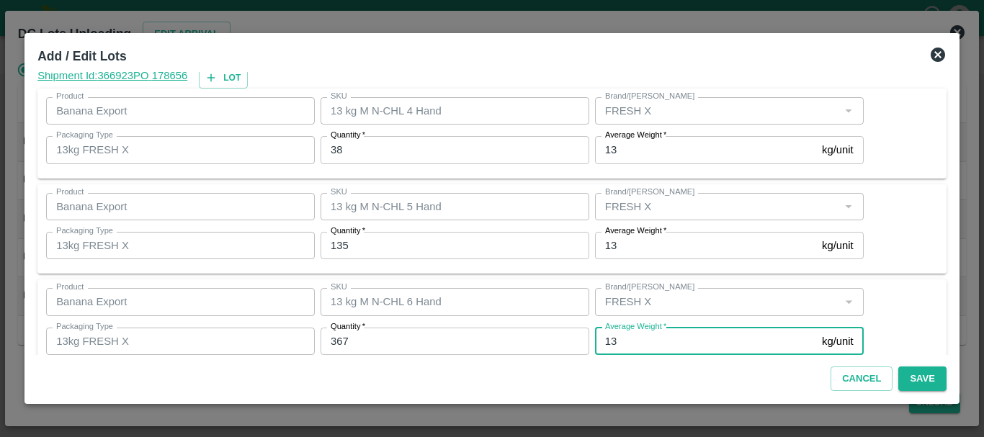
scroll to position [244, 0]
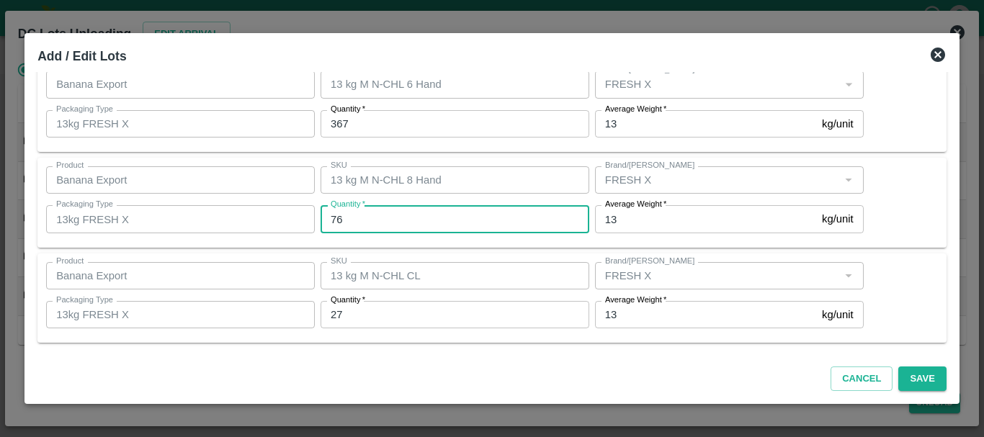
type input "76"
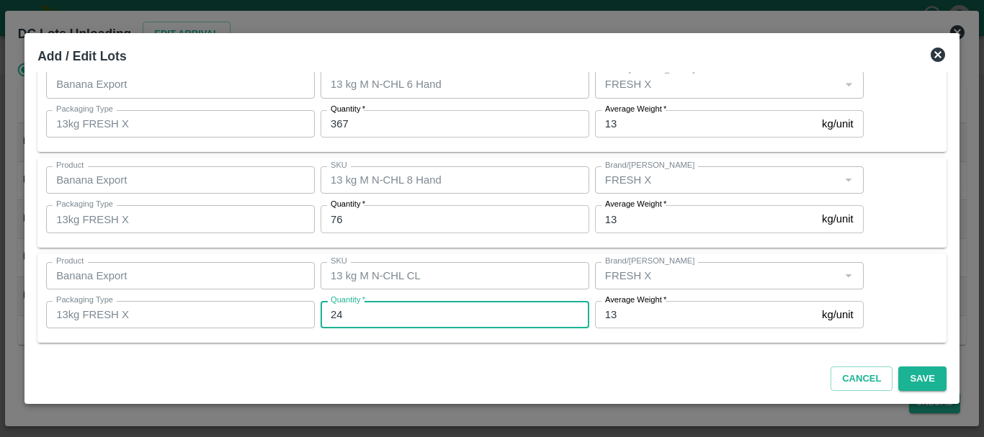
type input "24"
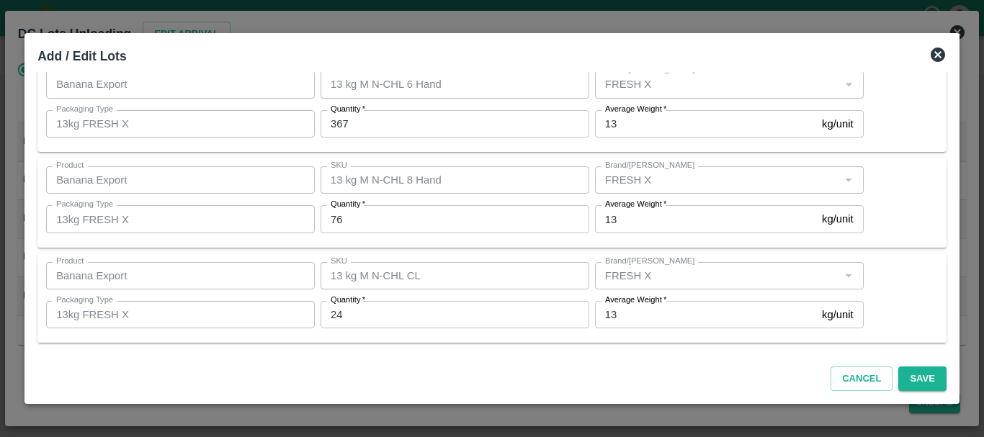
click at [632, 335] on div "Product Banana Export Product SKU 13 kg M N-CHL CL SKU Brand/Marka Brand/Marka …" at bounding box center [491, 299] width 909 height 90
click at [904, 381] on button "Save" at bounding box center [922, 379] width 48 height 25
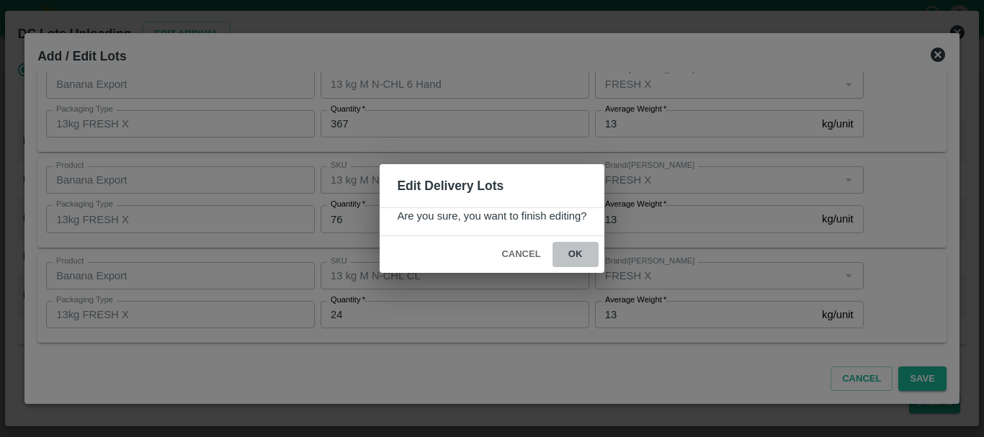
click at [581, 258] on button "ok" at bounding box center [576, 254] width 46 height 25
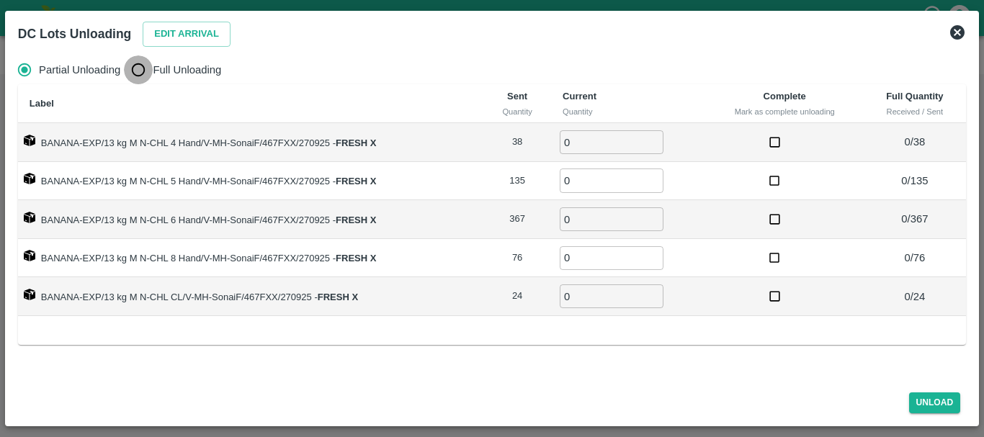
click at [138, 62] on input "Full Unloading" at bounding box center [138, 69] width 29 height 29
radio input "true"
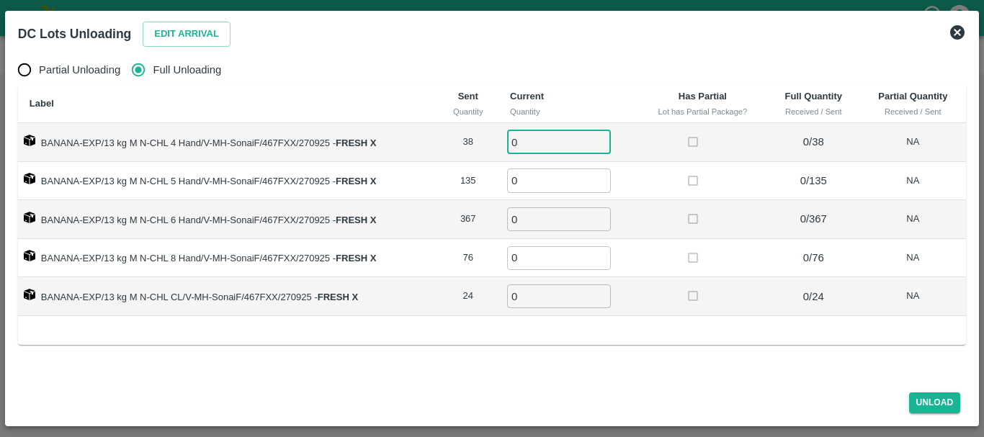
click at [550, 136] on input "0" at bounding box center [559, 142] width 104 height 24
type input "038"
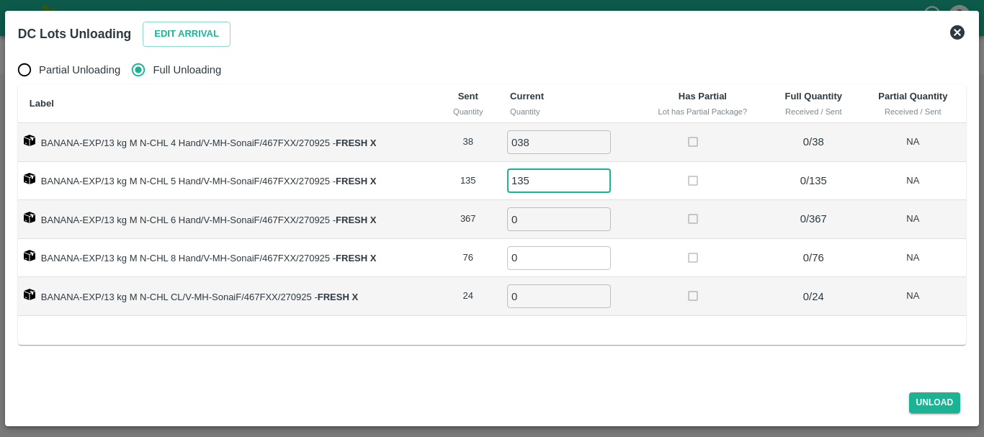
type input "135"
type input "367"
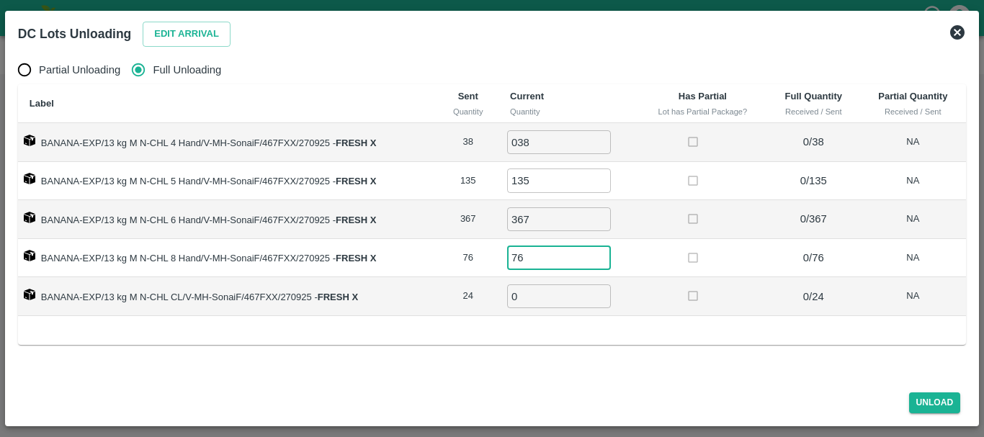
type input "76"
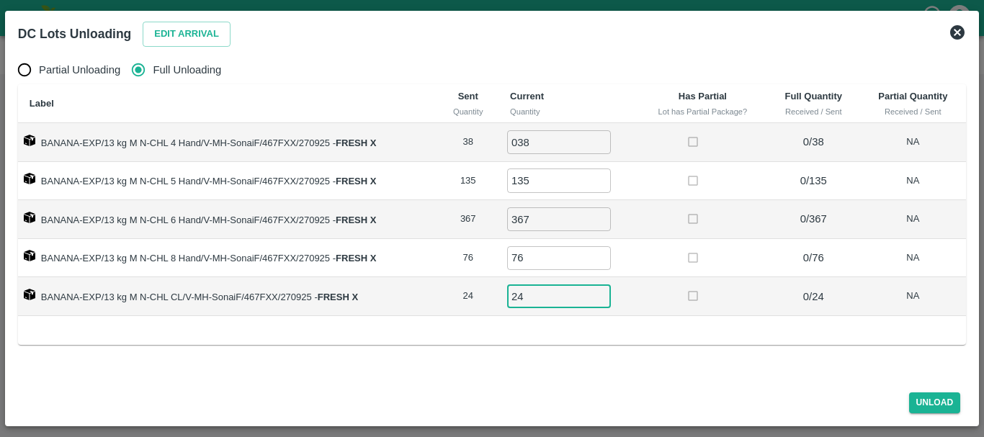
type input "24"
click at [689, 306] on label at bounding box center [693, 296] width 27 height 27
click at [914, 406] on button "Unload" at bounding box center [935, 403] width 52 height 21
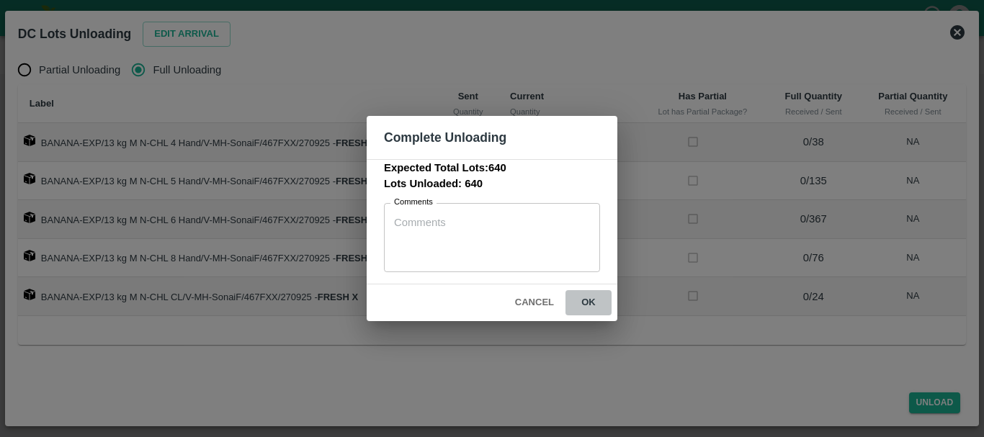
click at [587, 298] on button "ok" at bounding box center [589, 302] width 46 height 25
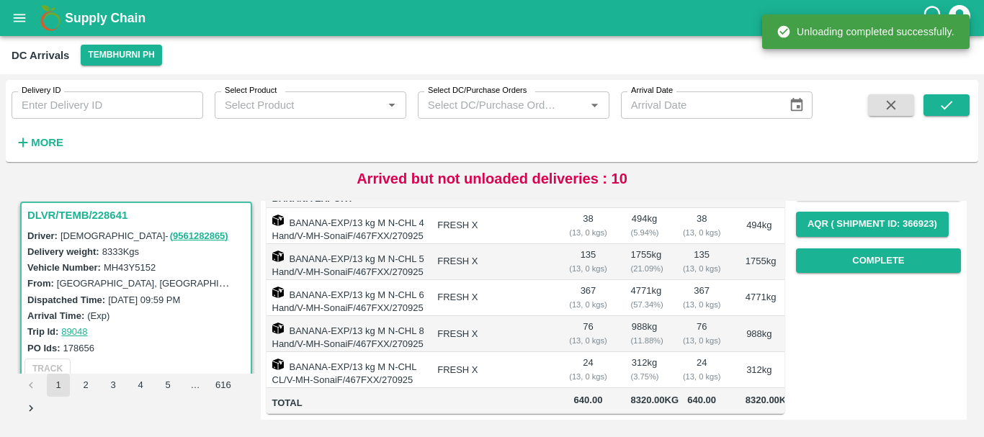
scroll to position [0, 0]
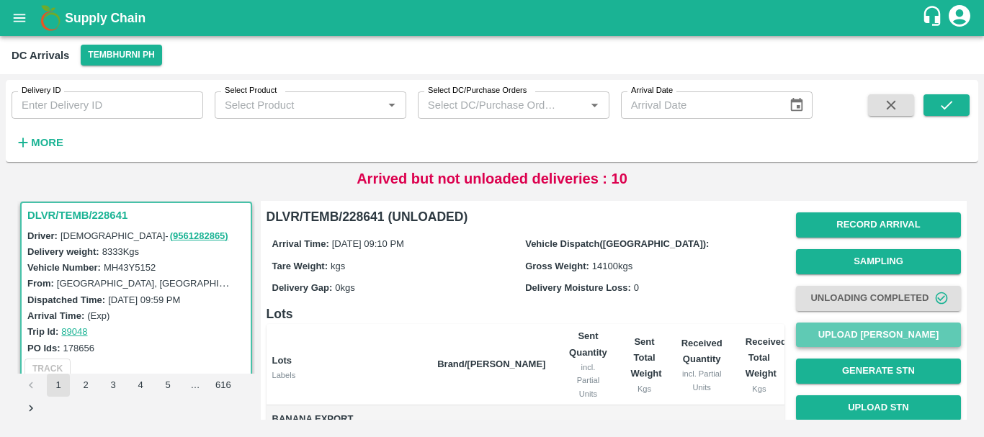
click at [844, 339] on button "Upload [PERSON_NAME]" at bounding box center [878, 335] width 165 height 25
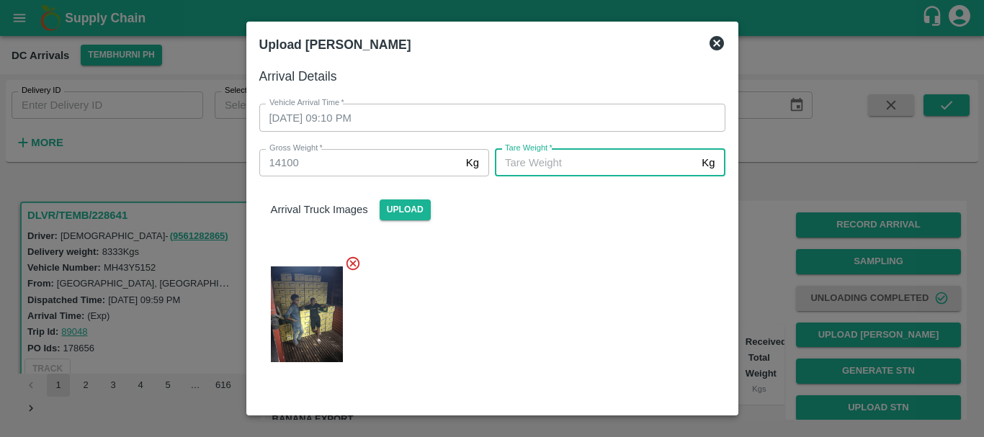
click at [628, 159] on input "[PERSON_NAME]   *" at bounding box center [595, 162] width 201 height 27
type input "4850"
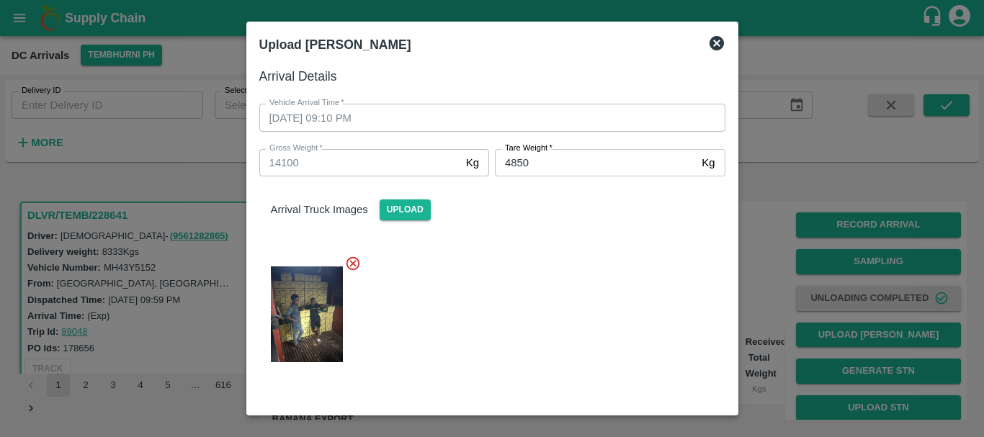
click at [579, 230] on div "Arrival Truck Images Upload" at bounding box center [487, 276] width 478 height 223
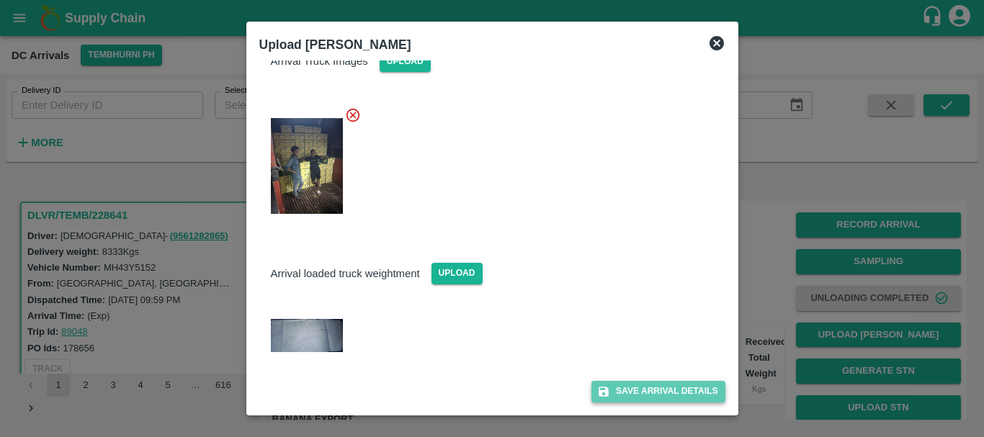
click at [637, 391] on button "Save Arrival Details" at bounding box center [658, 391] width 133 height 21
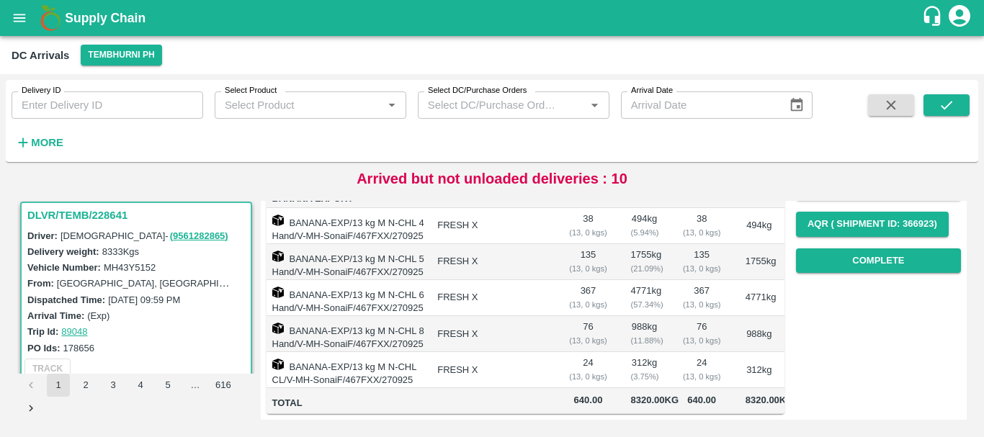
scroll to position [233, 0]
click at [856, 249] on button "Complete" at bounding box center [878, 261] width 165 height 25
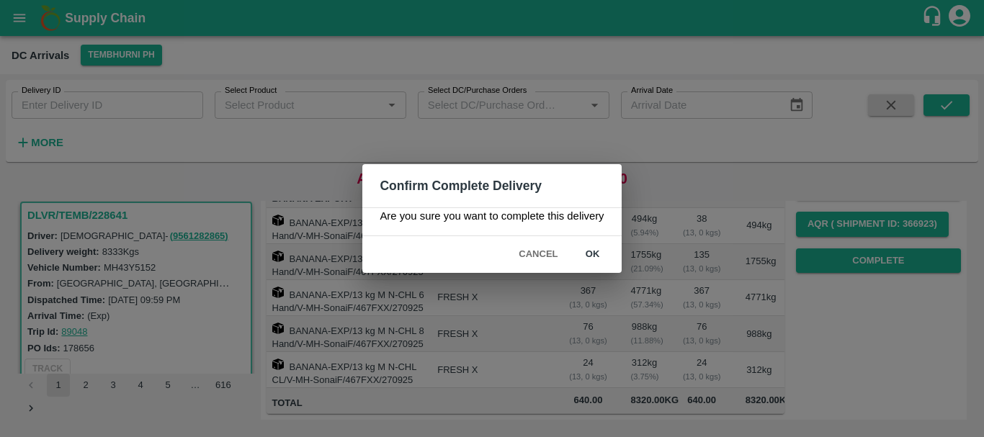
click at [606, 259] on button "ok" at bounding box center [593, 254] width 46 height 25
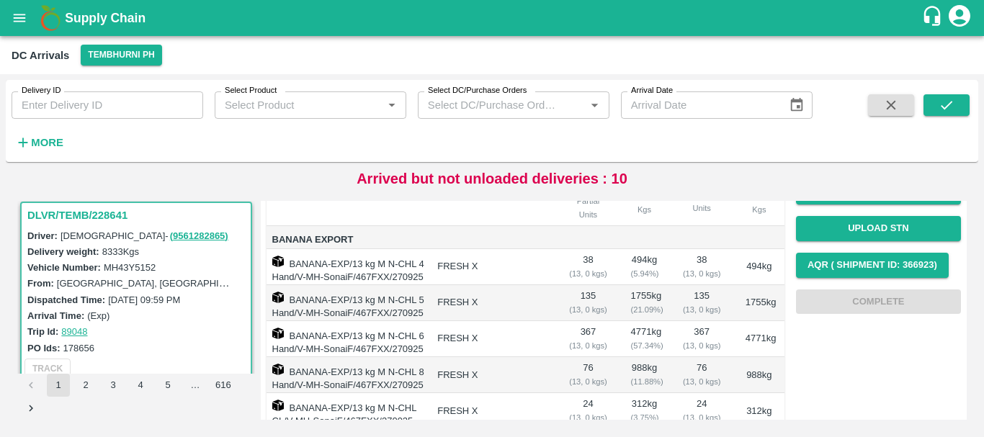
scroll to position [0, 0]
